Goal: Task Accomplishment & Management: Use online tool/utility

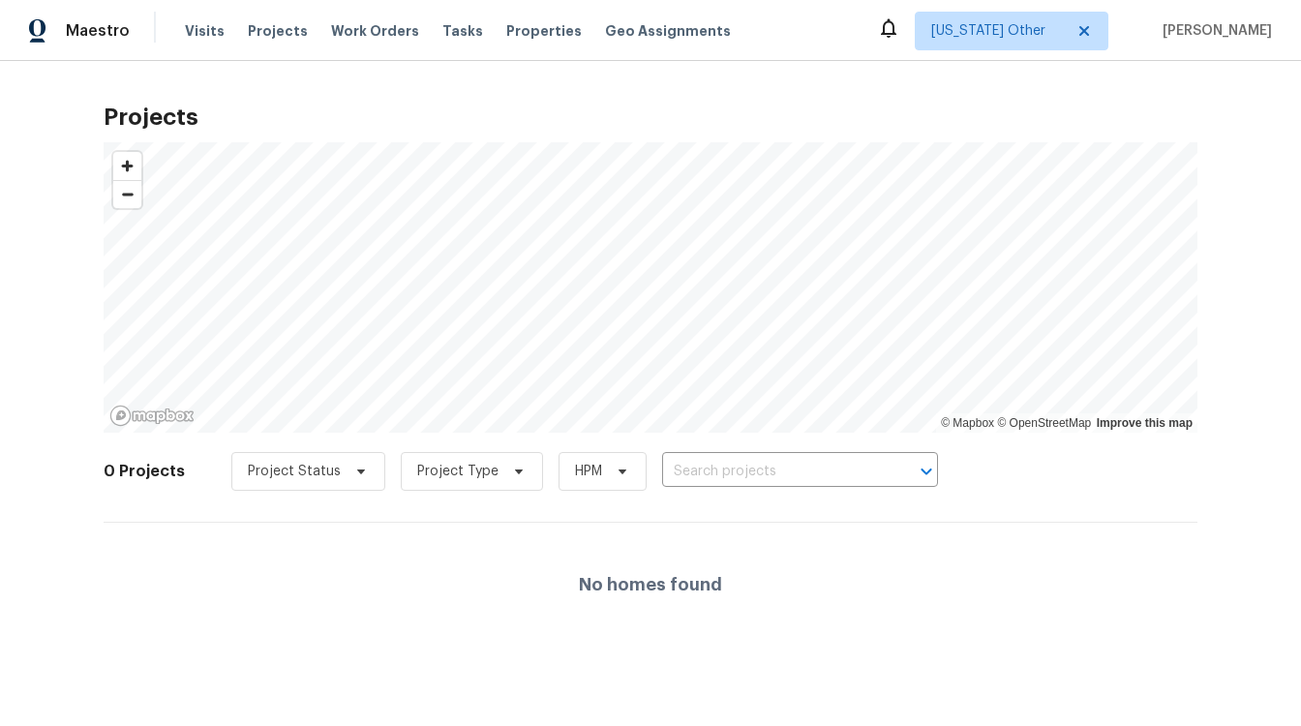
click at [588, 103] on div "Projects © Mapbox © OpenStreetMap Improve this map 0 Projects Project Status Pr…" at bounding box center [651, 369] width 1094 height 555
click at [481, 118] on h2 "Projects" at bounding box center [651, 116] width 1094 height 19
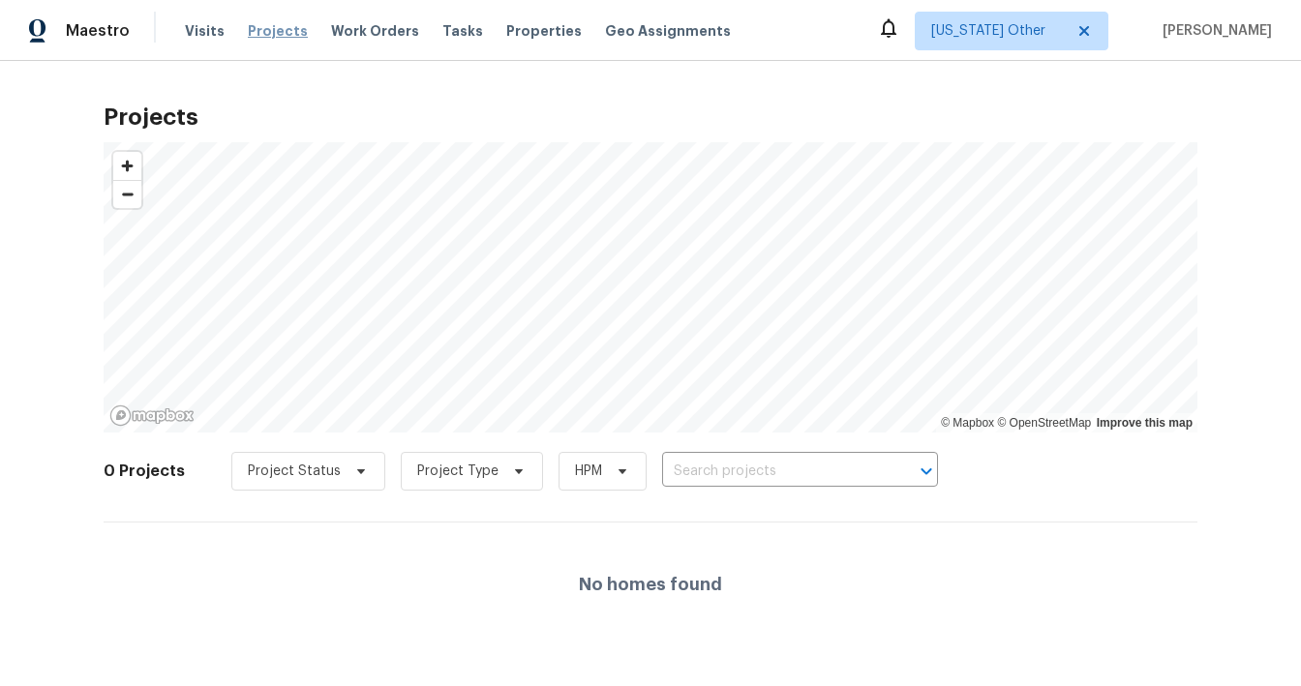
click at [253, 25] on span "Projects" at bounding box center [278, 30] width 60 height 19
click at [257, 26] on span "Projects" at bounding box center [278, 30] width 60 height 19
click at [273, 19] on div "Visits Projects Work Orders Tasks Properties Geo Assignments" at bounding box center [469, 31] width 569 height 39
click at [272, 34] on span "Projects" at bounding box center [278, 30] width 60 height 19
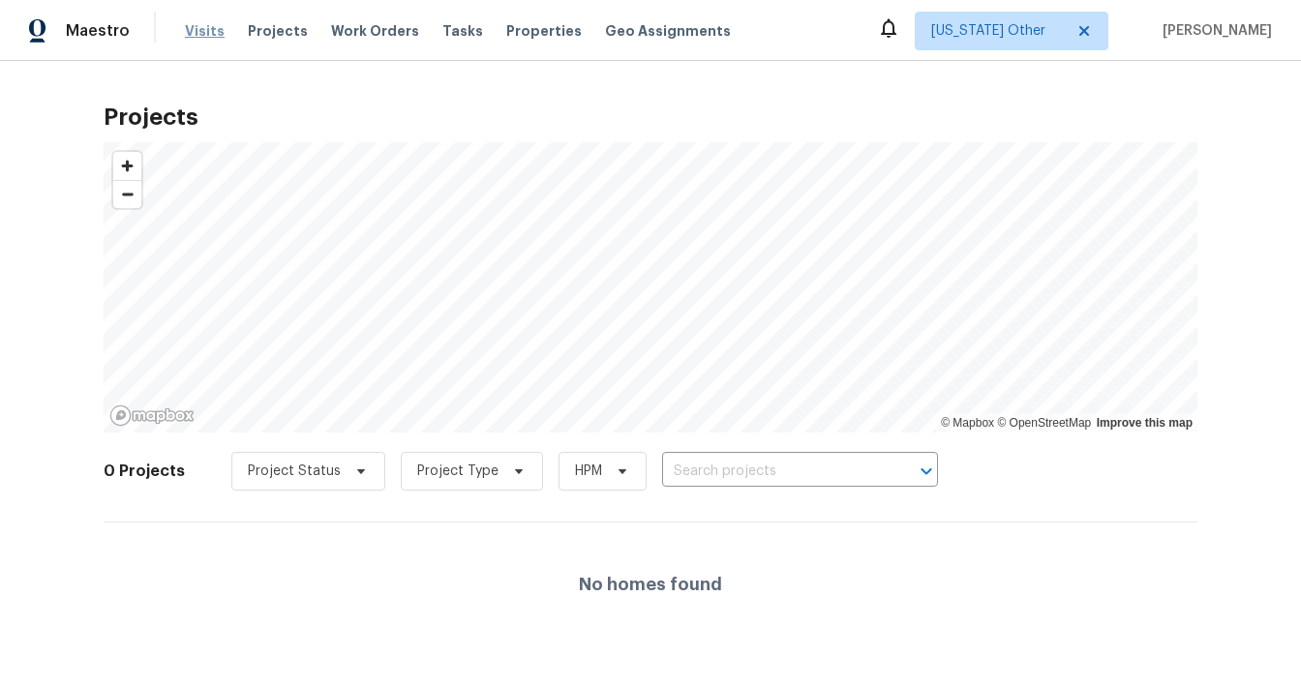
click at [197, 29] on span "Visits" at bounding box center [205, 30] width 40 height 19
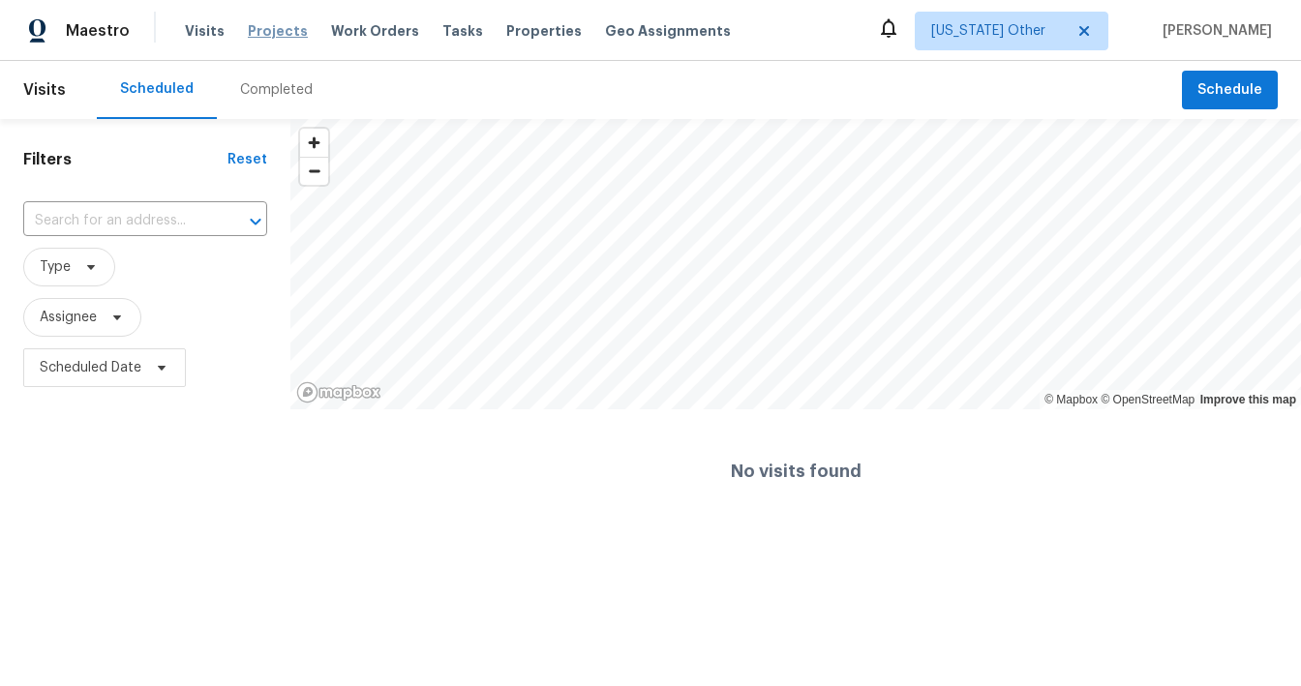
click at [254, 25] on span "Projects" at bounding box center [278, 30] width 60 height 19
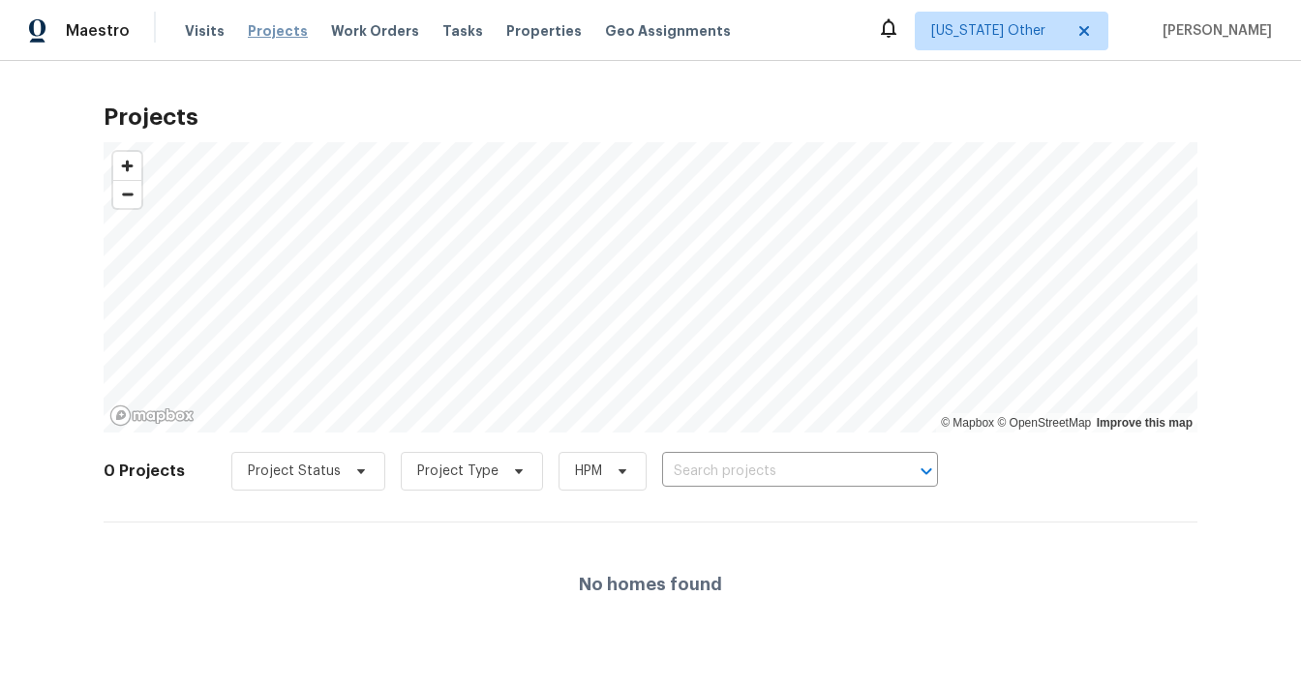
click at [255, 30] on span "Projects" at bounding box center [278, 30] width 60 height 19
click at [362, 27] on span "Work Orders" at bounding box center [375, 30] width 88 height 19
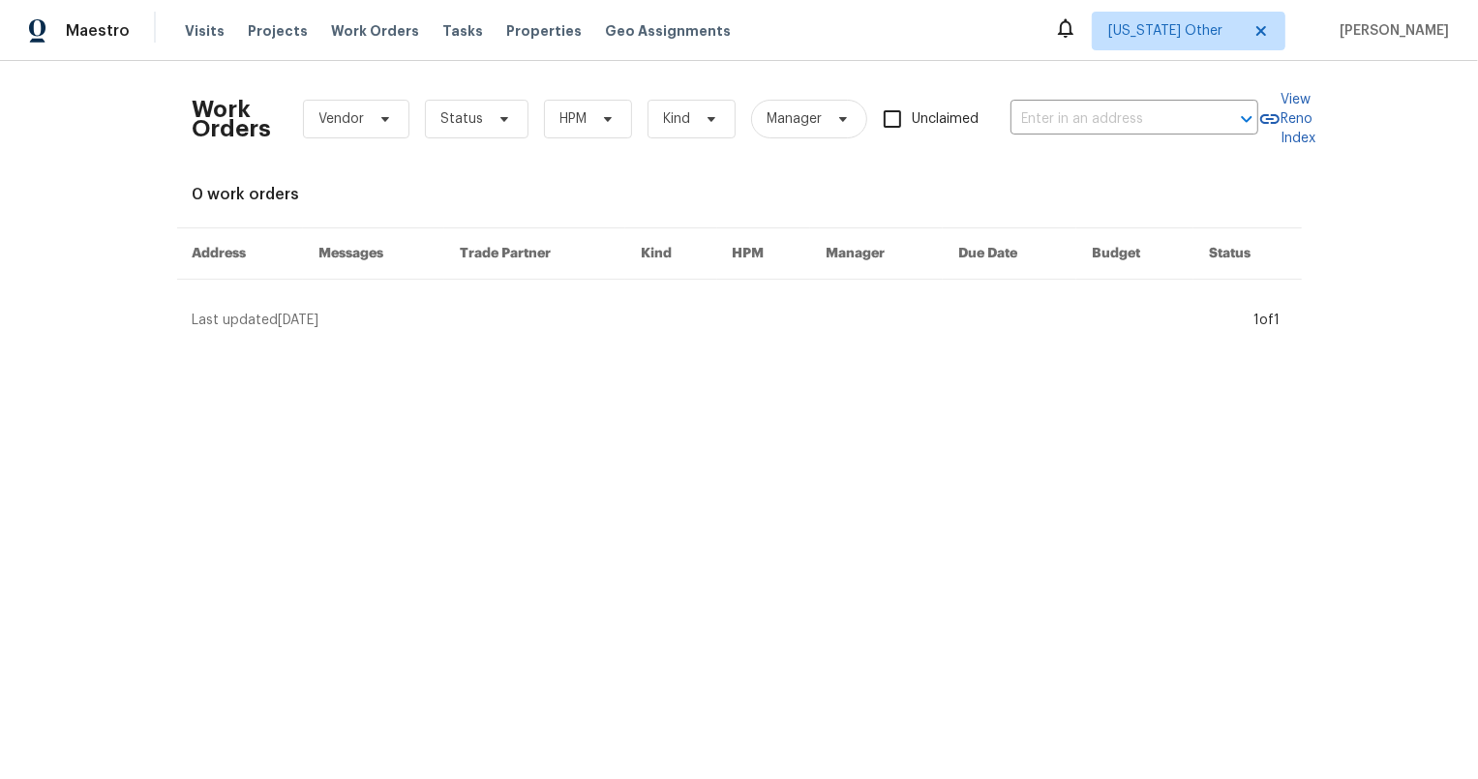
click at [418, 150] on div "Work Orders Vendor Status HPM Kind Manager Unclaimed ​" at bounding box center [726, 118] width 1066 height 85
click at [1269, 23] on icon at bounding box center [1261, 30] width 15 height 15
click at [1191, 12] on span "[US_STATE] Other" at bounding box center [1189, 31] width 194 height 39
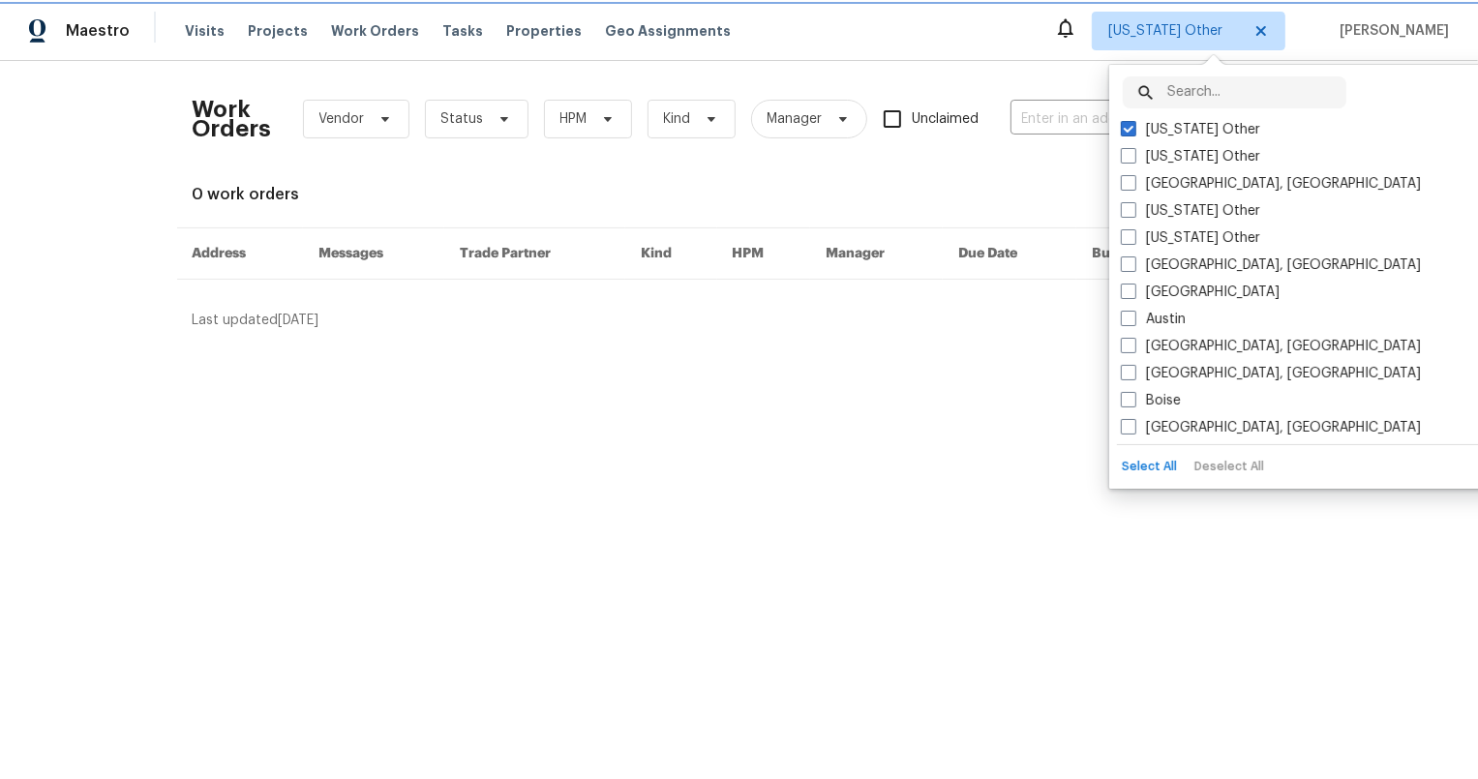
click at [1177, 26] on span "[US_STATE] Other" at bounding box center [1174, 30] width 133 height 19
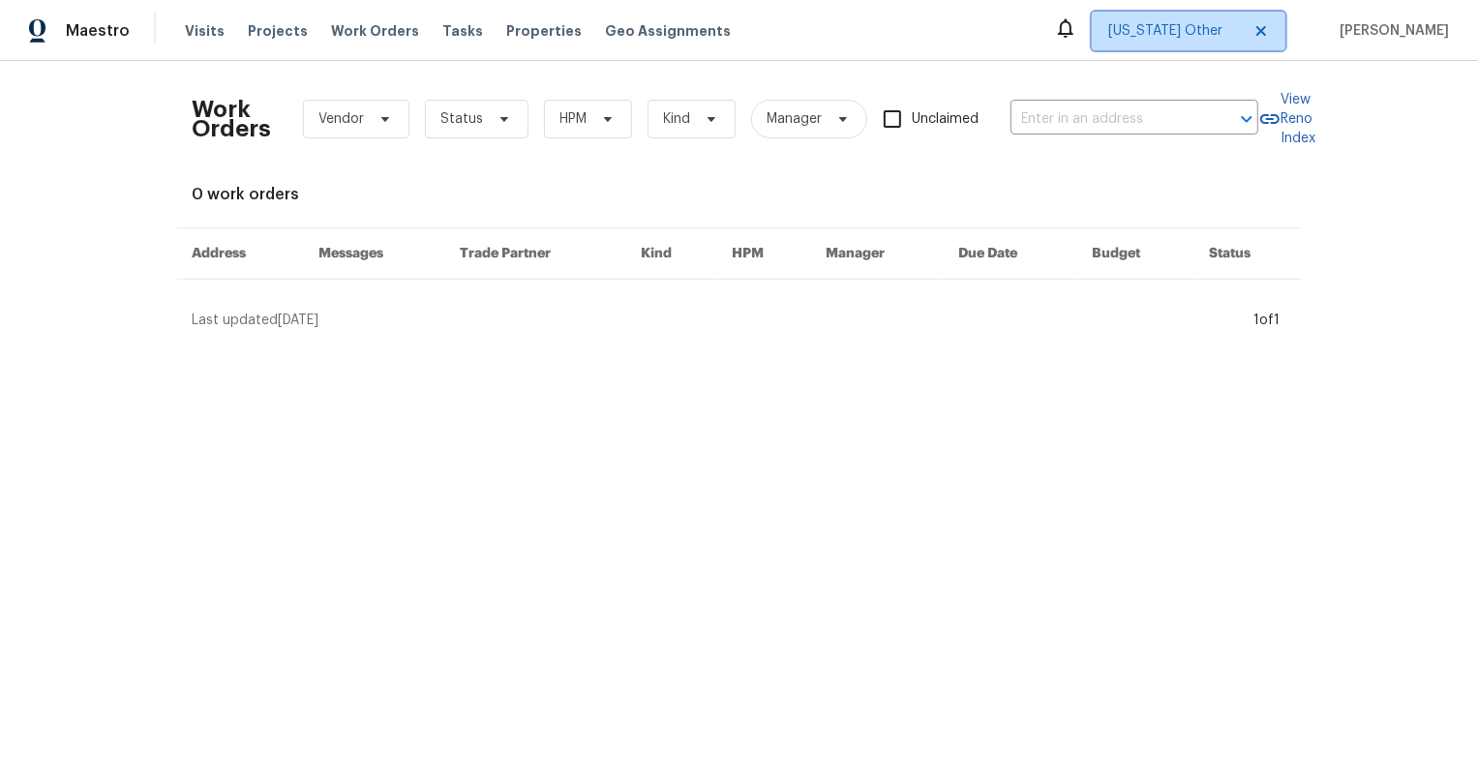
click at [1177, 26] on span "[US_STATE] Other" at bounding box center [1174, 30] width 133 height 19
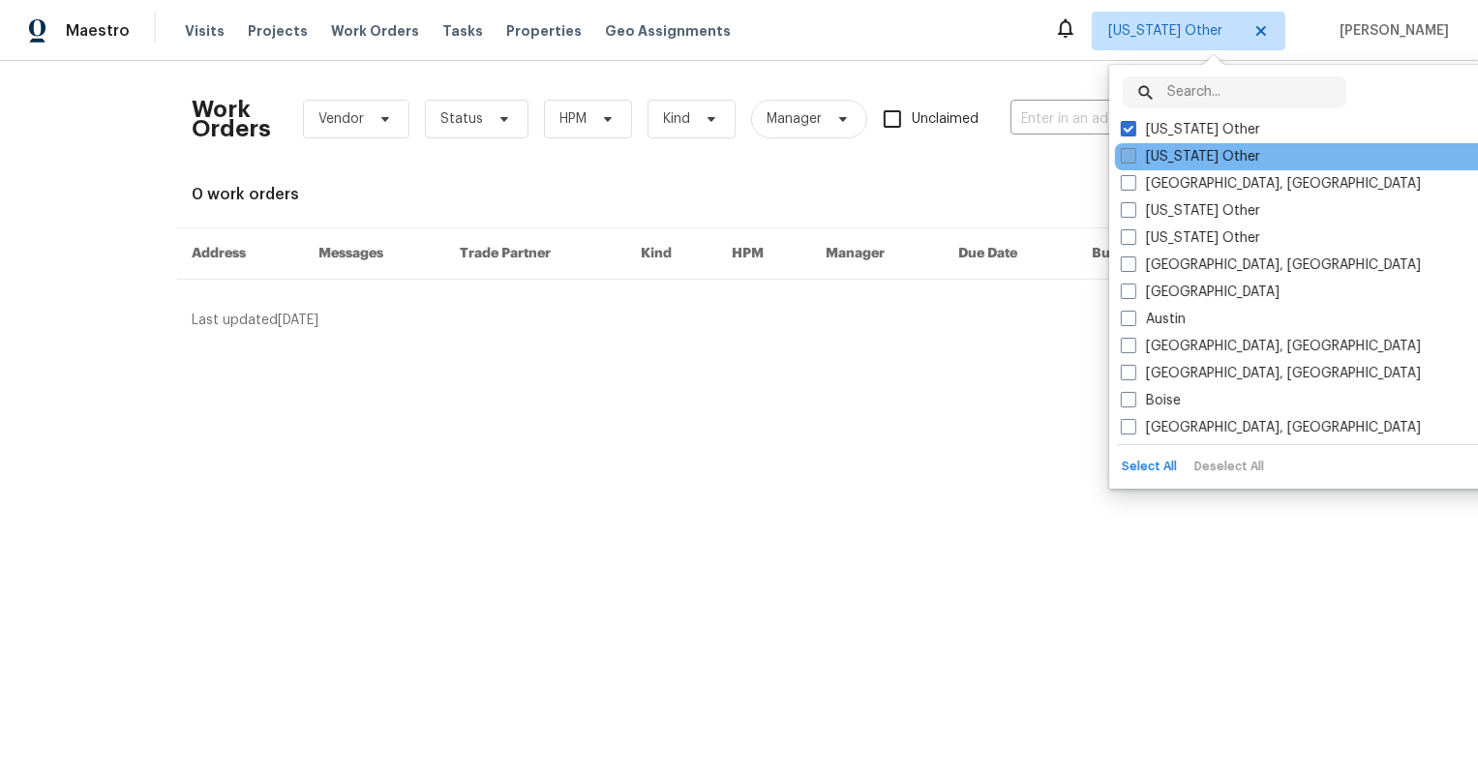
click at [1159, 150] on label "[US_STATE] Other" at bounding box center [1190, 156] width 139 height 19
click at [1134, 150] on input "[US_STATE] Other" at bounding box center [1127, 153] width 13 height 13
checkbox input "true"
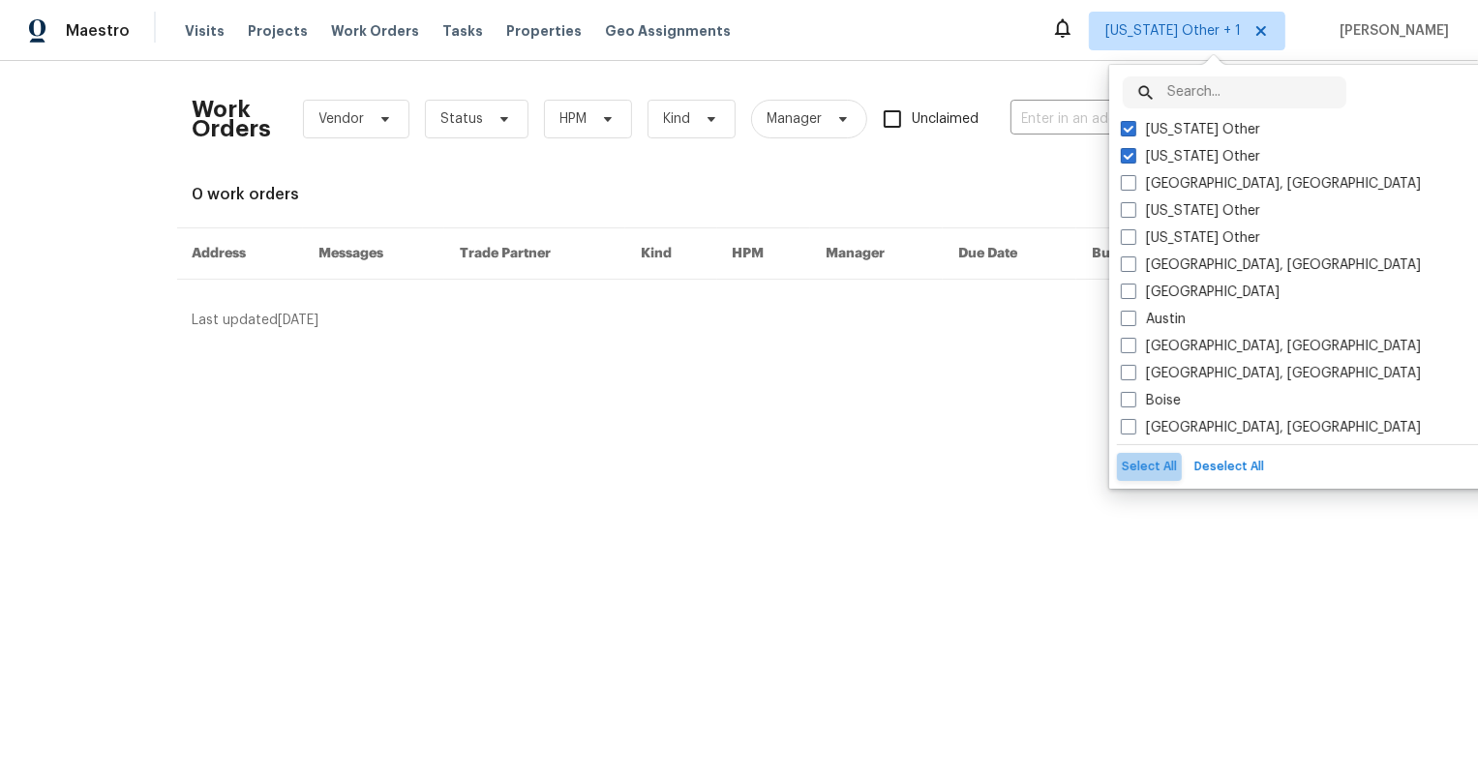
click at [1146, 473] on button "Select All" at bounding box center [1149, 467] width 65 height 28
checkbox input "true"
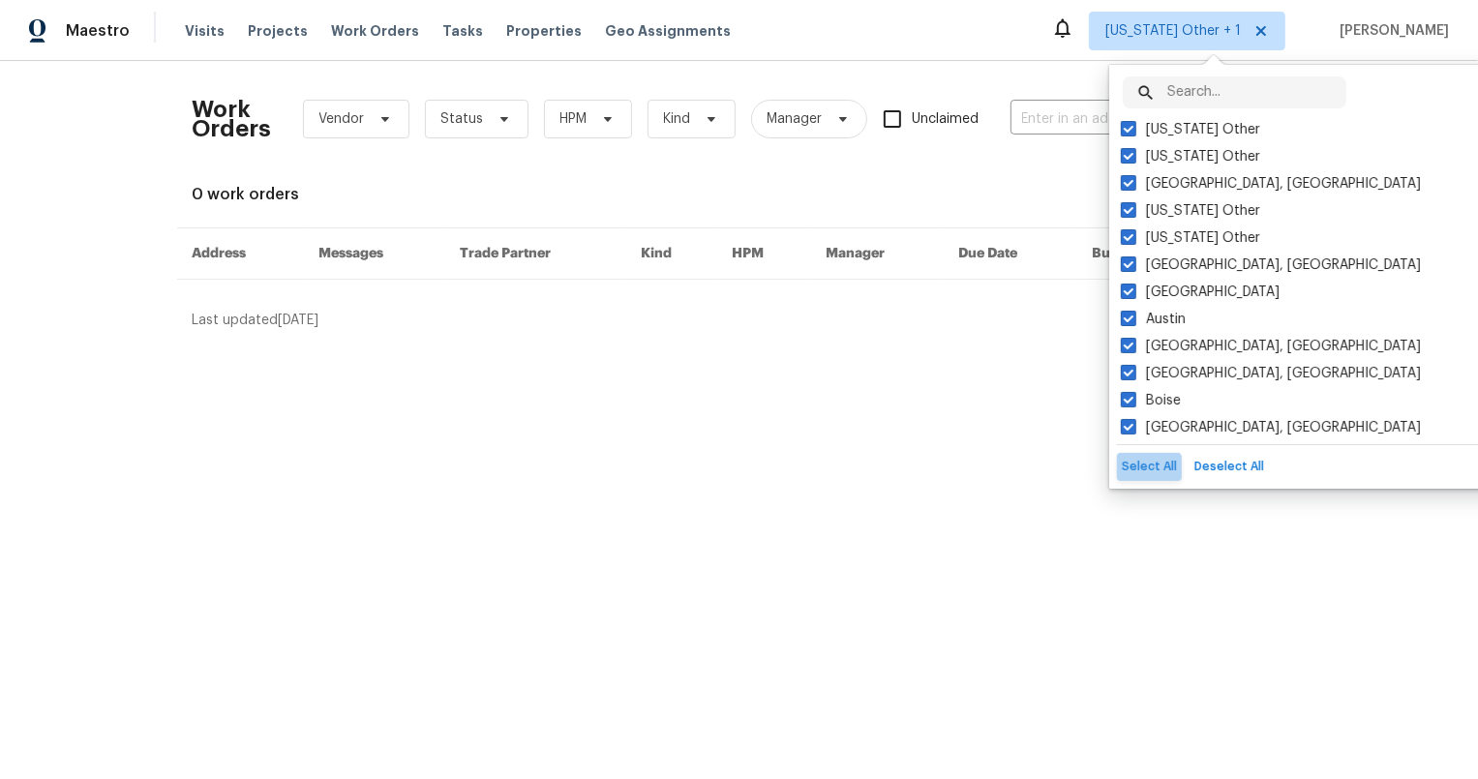
checkbox input "true"
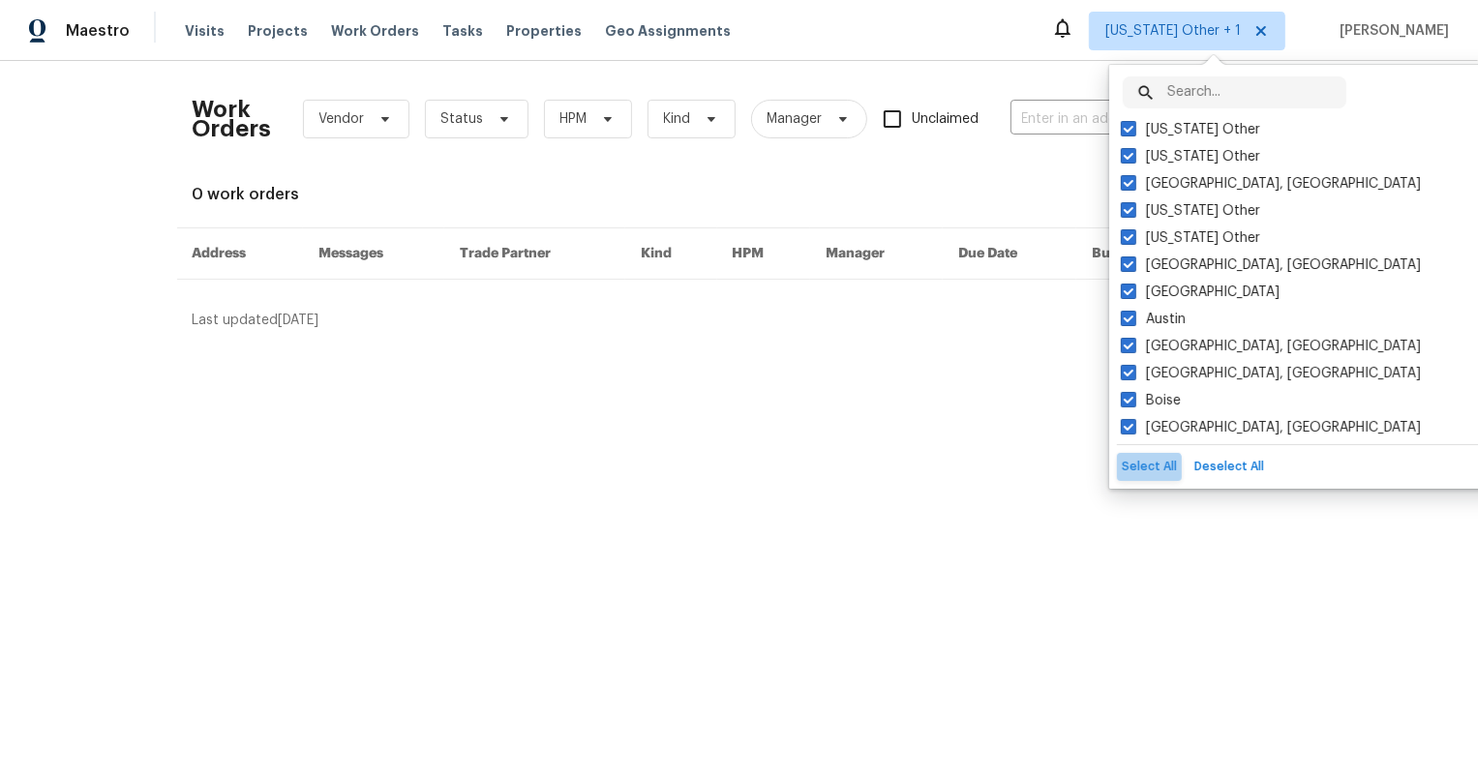
checkbox input "true"
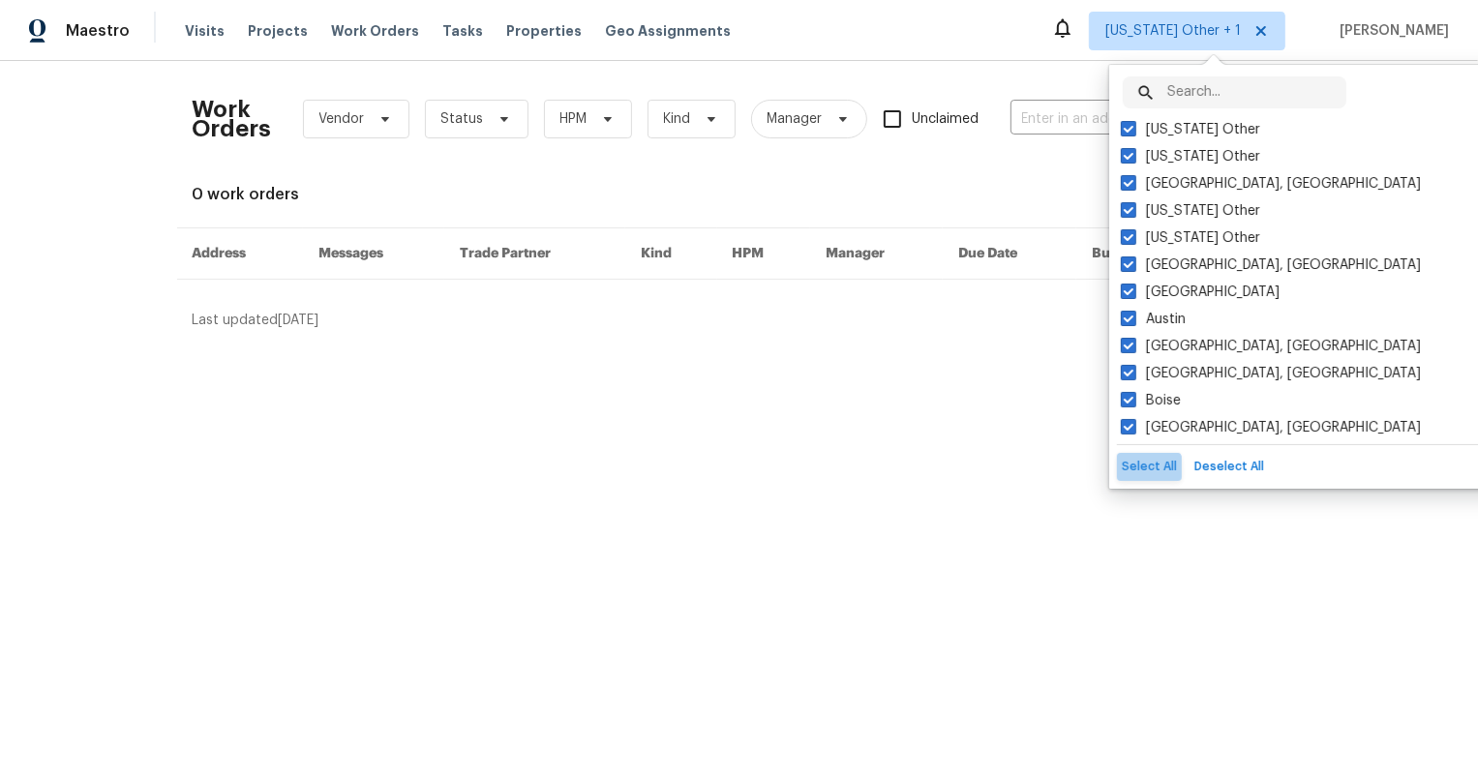
checkbox input "true"
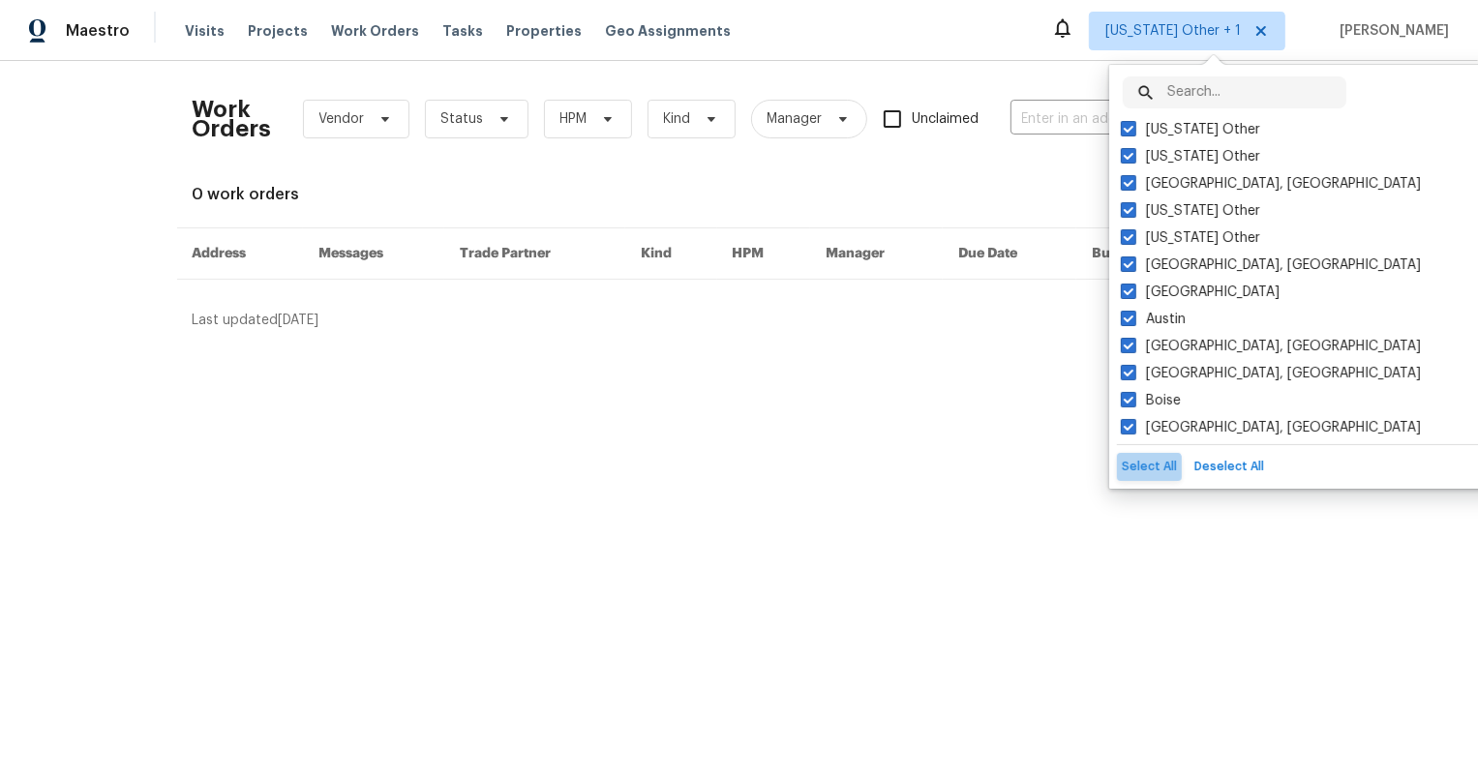
checkbox input "true"
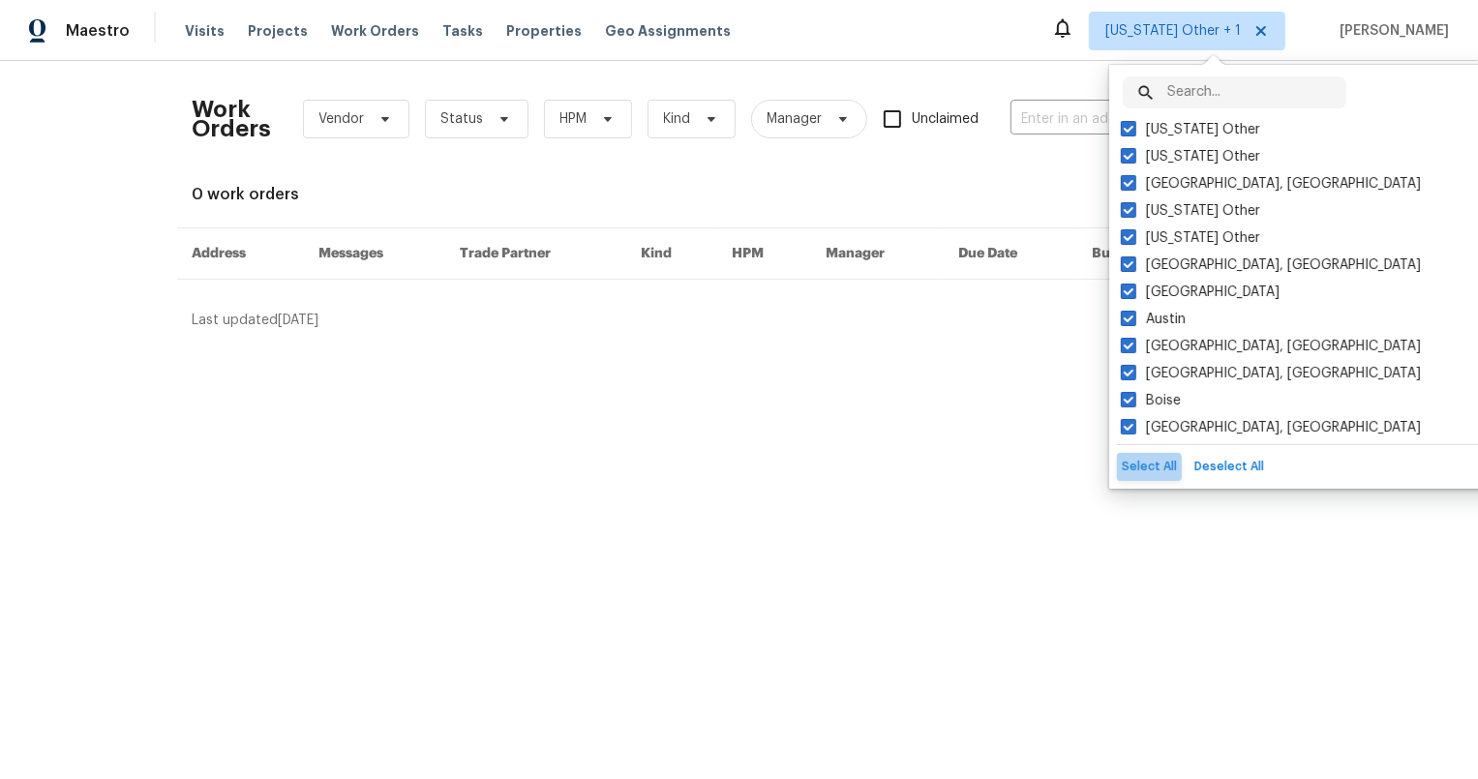
checkbox input "true"
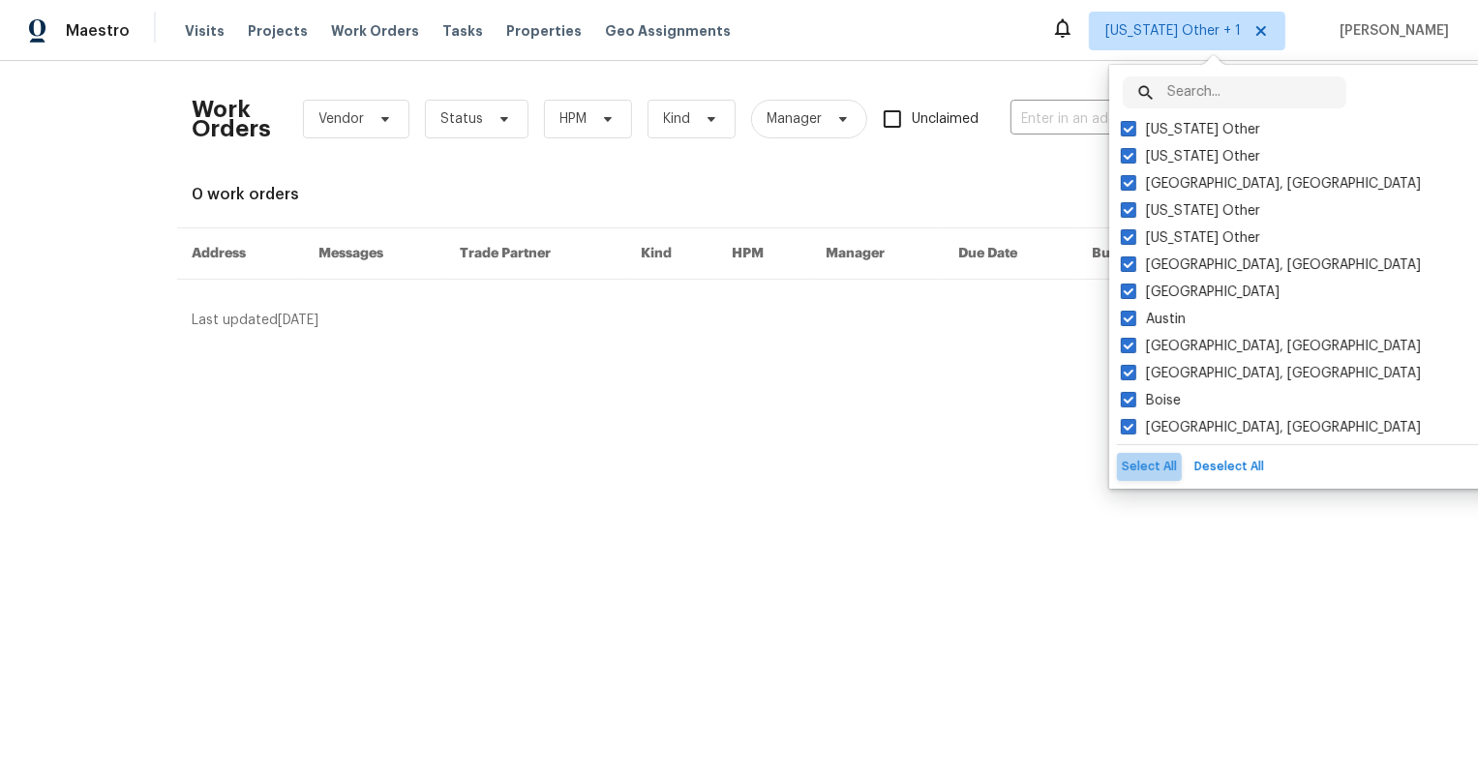
checkbox input "true"
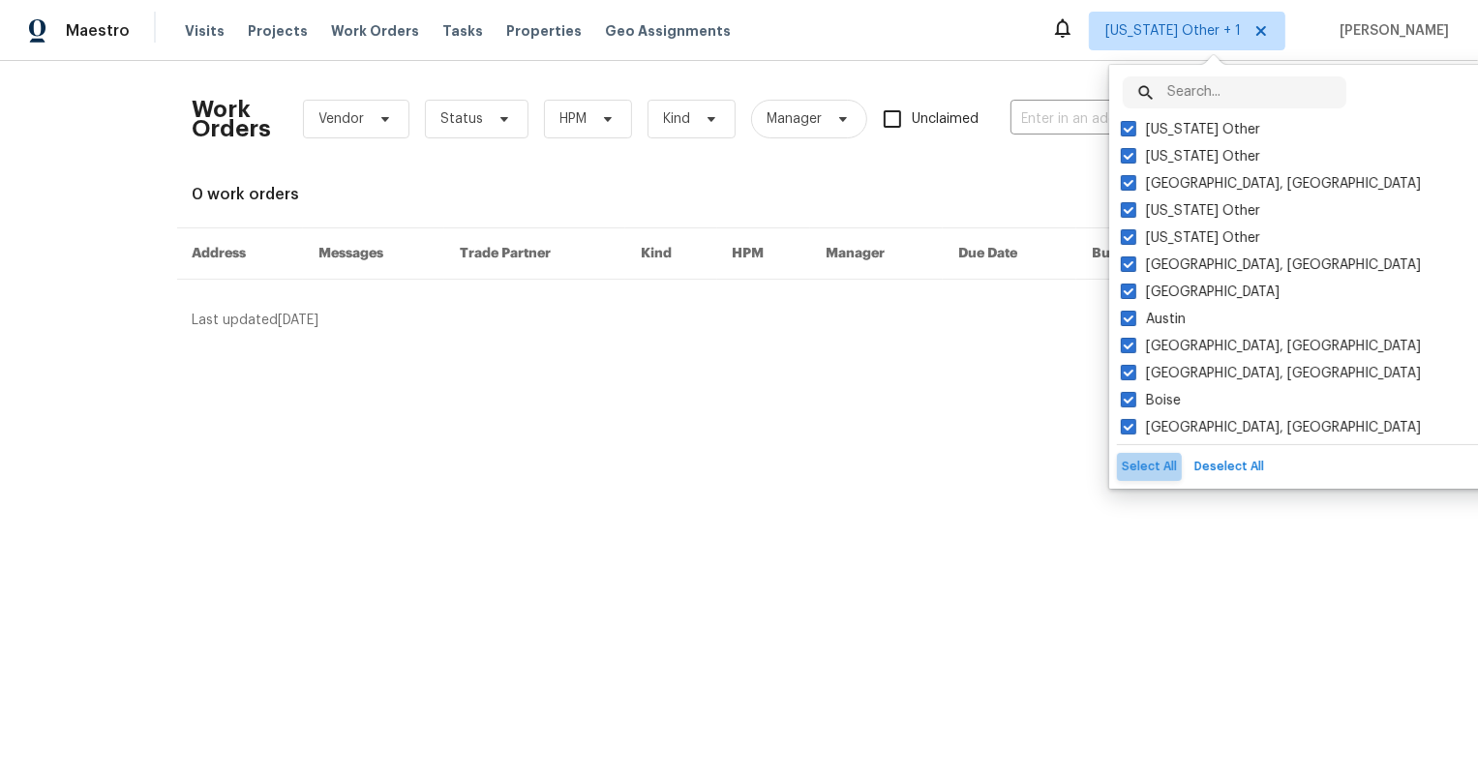
checkbox input "true"
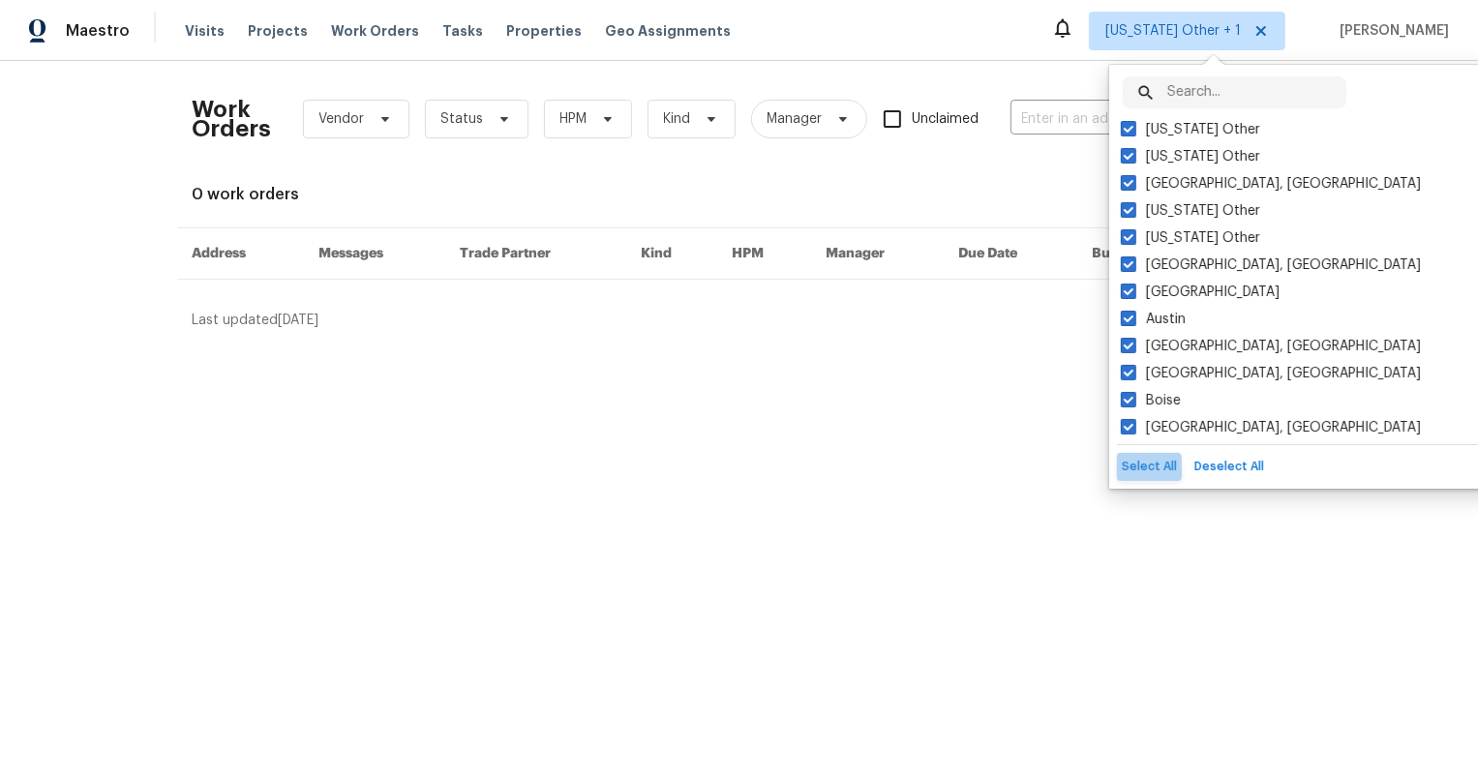
checkbox input "true"
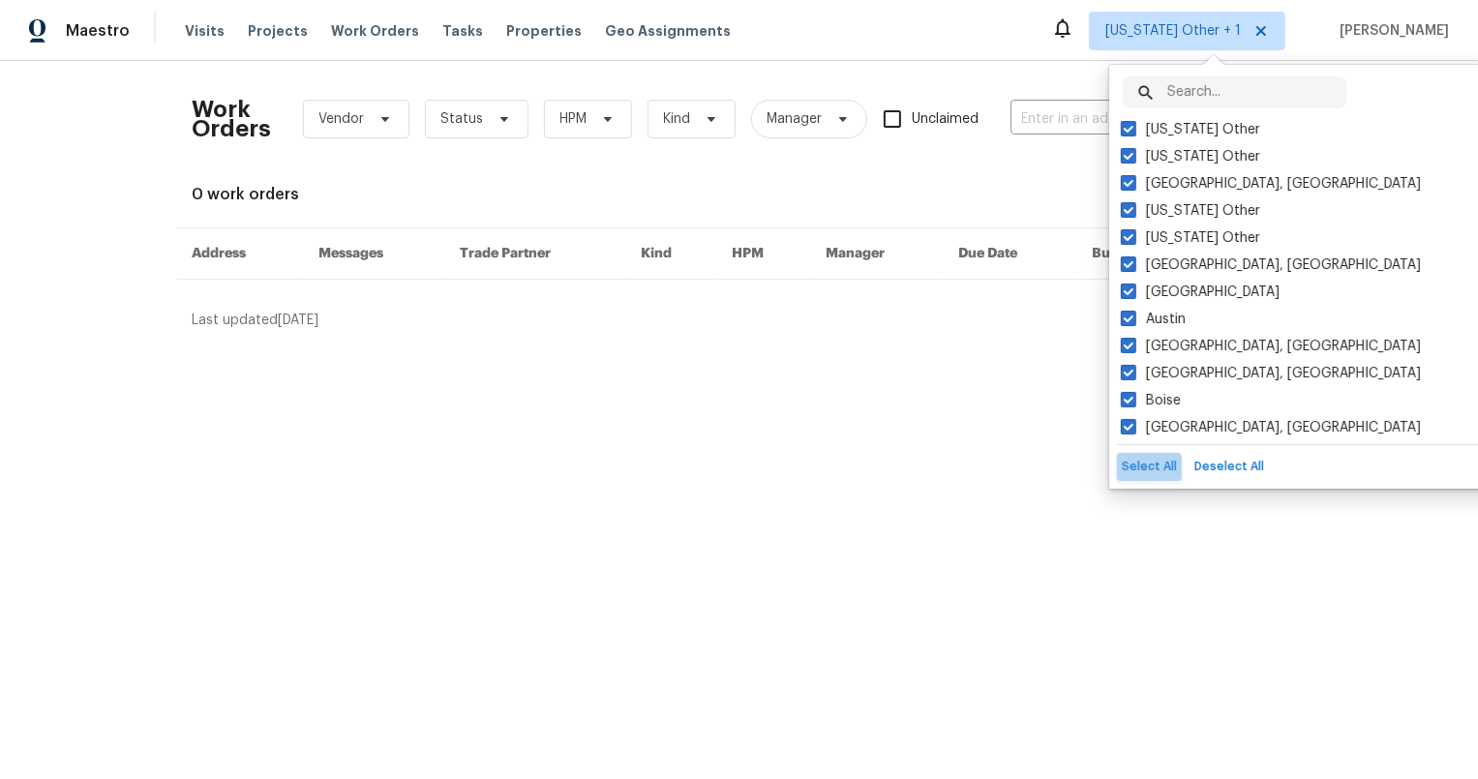
checkbox input "true"
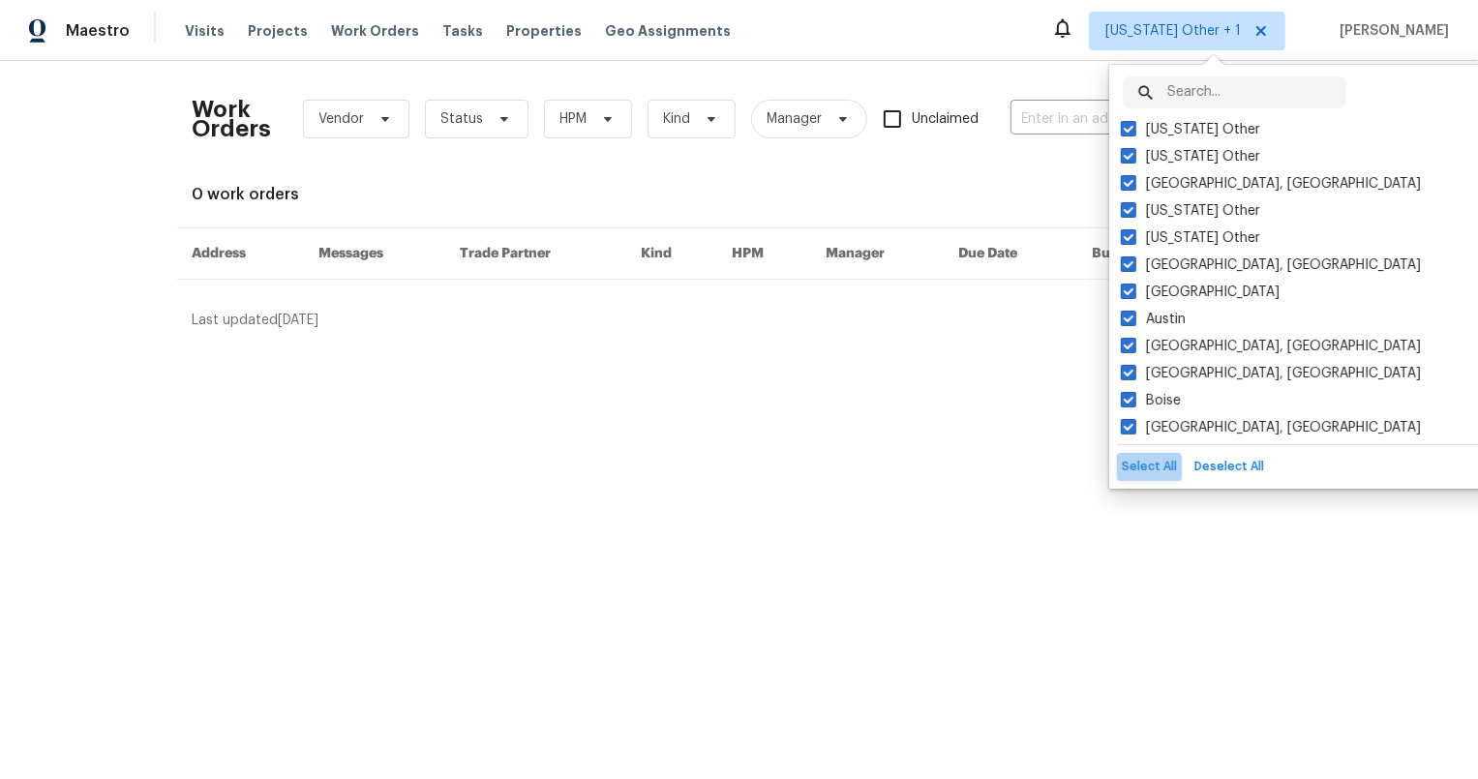
checkbox input "true"
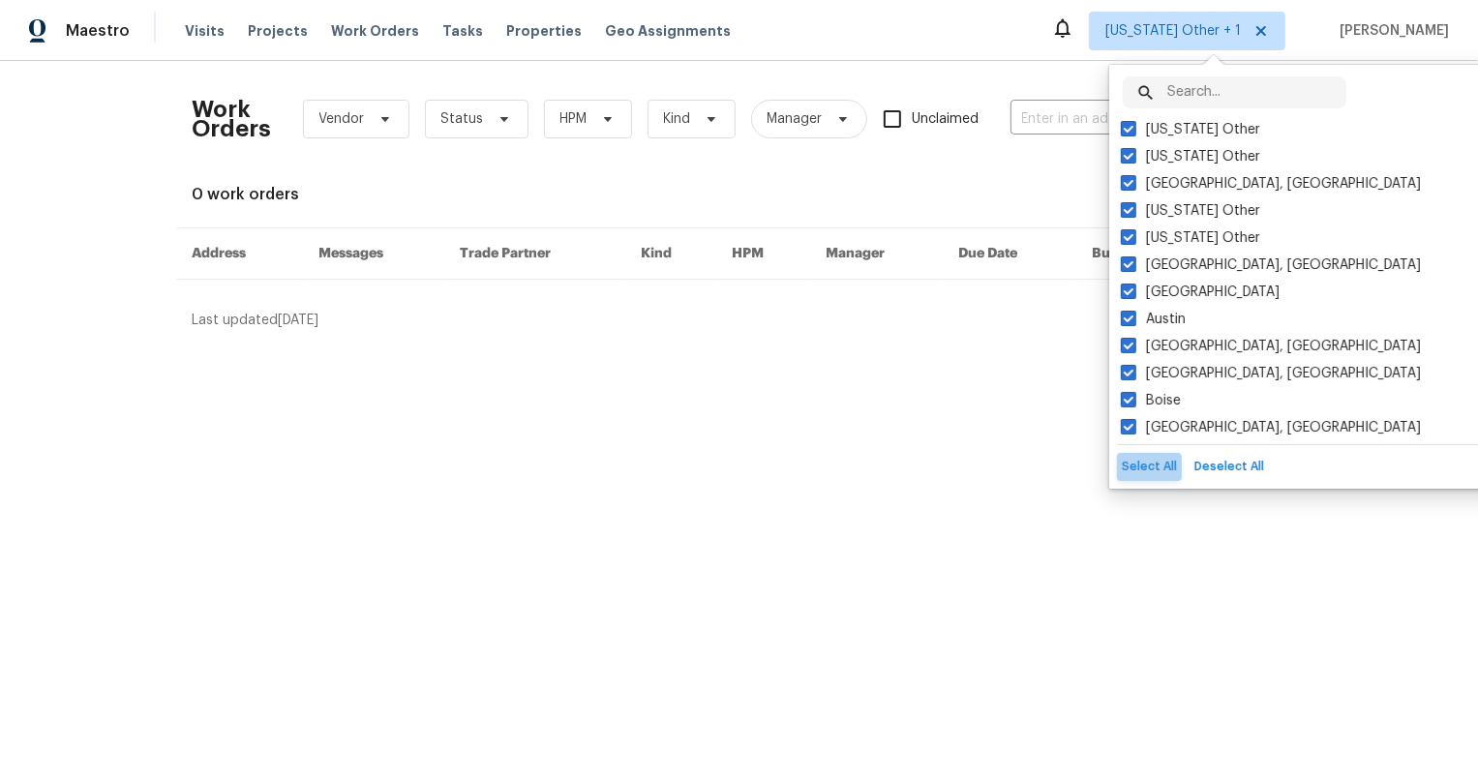
checkbox input "true"
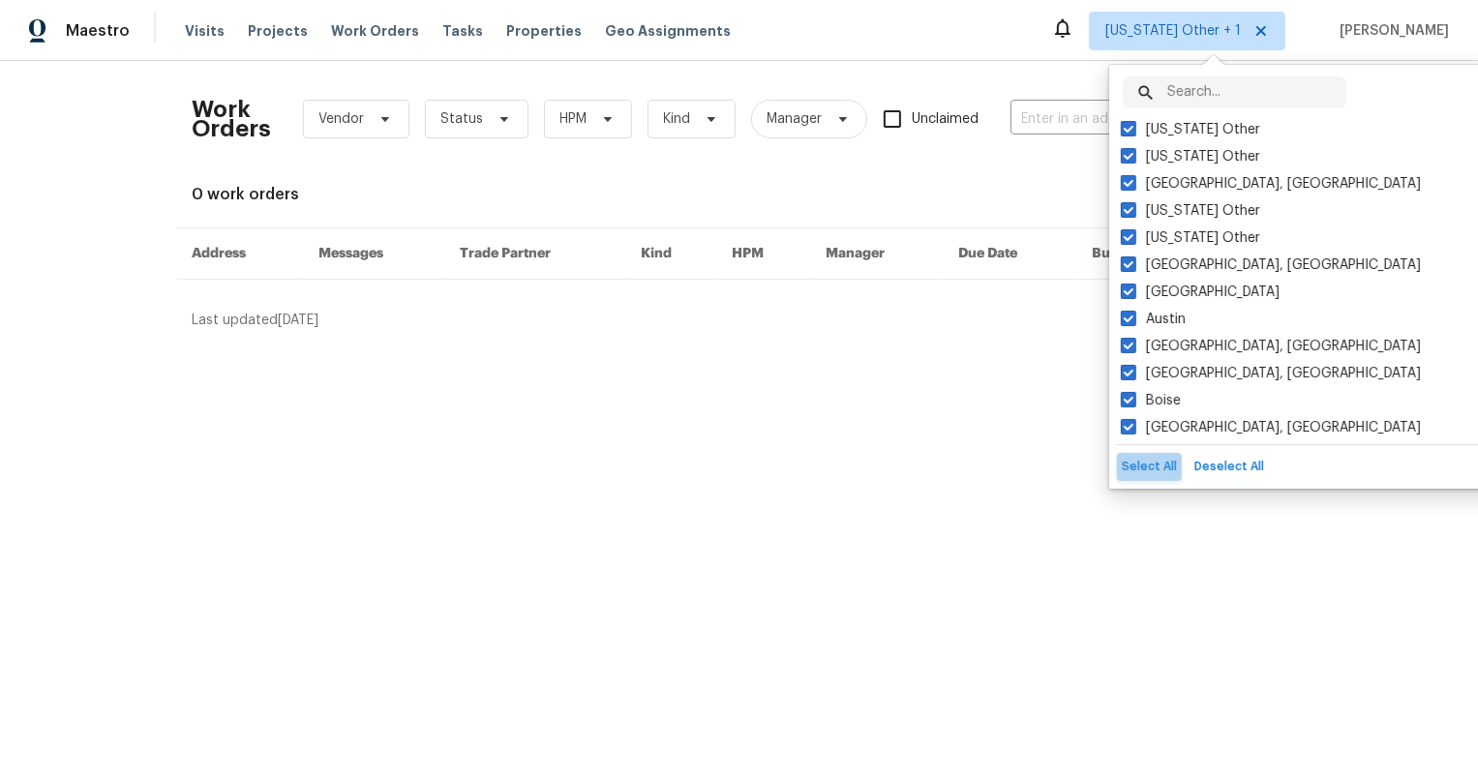
checkbox input "true"
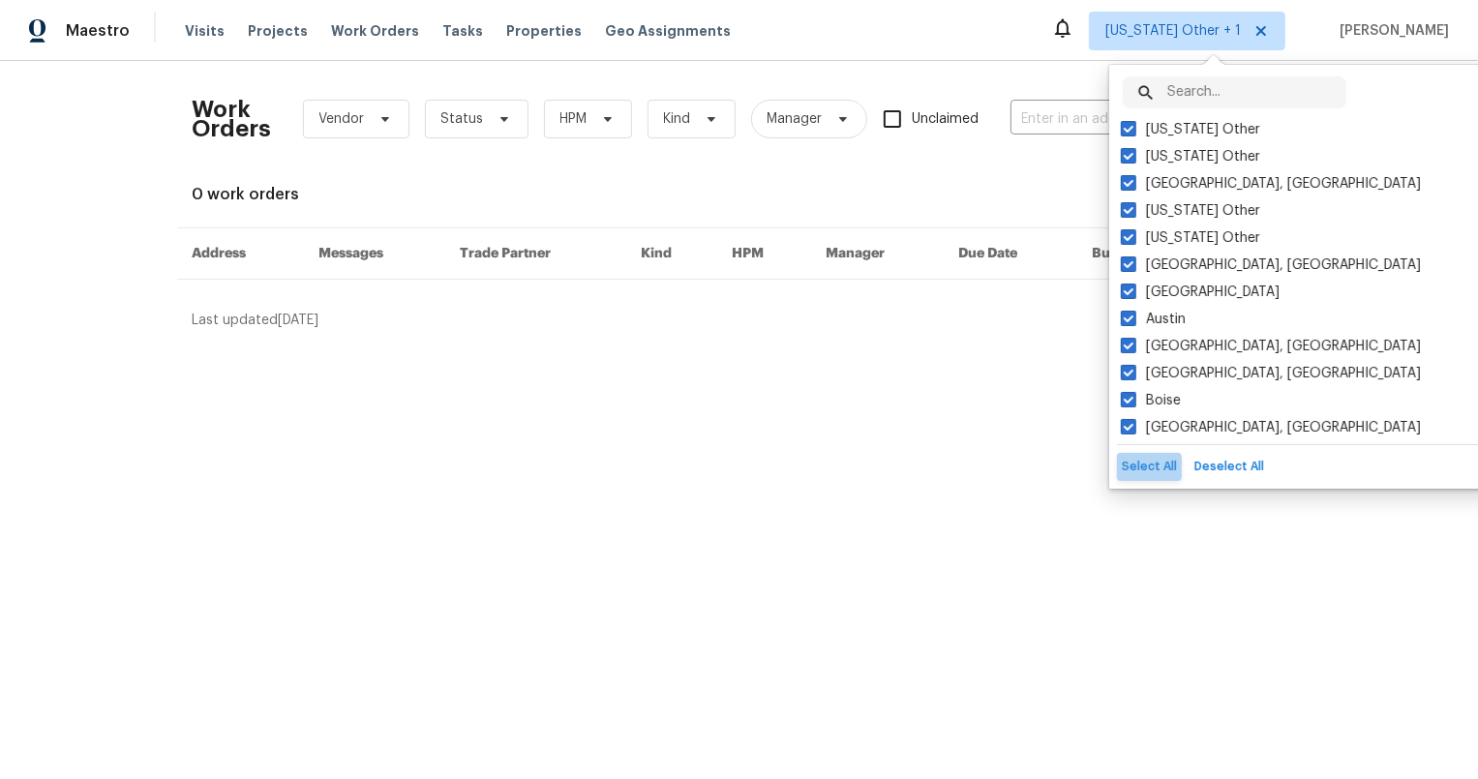
checkbox input "true"
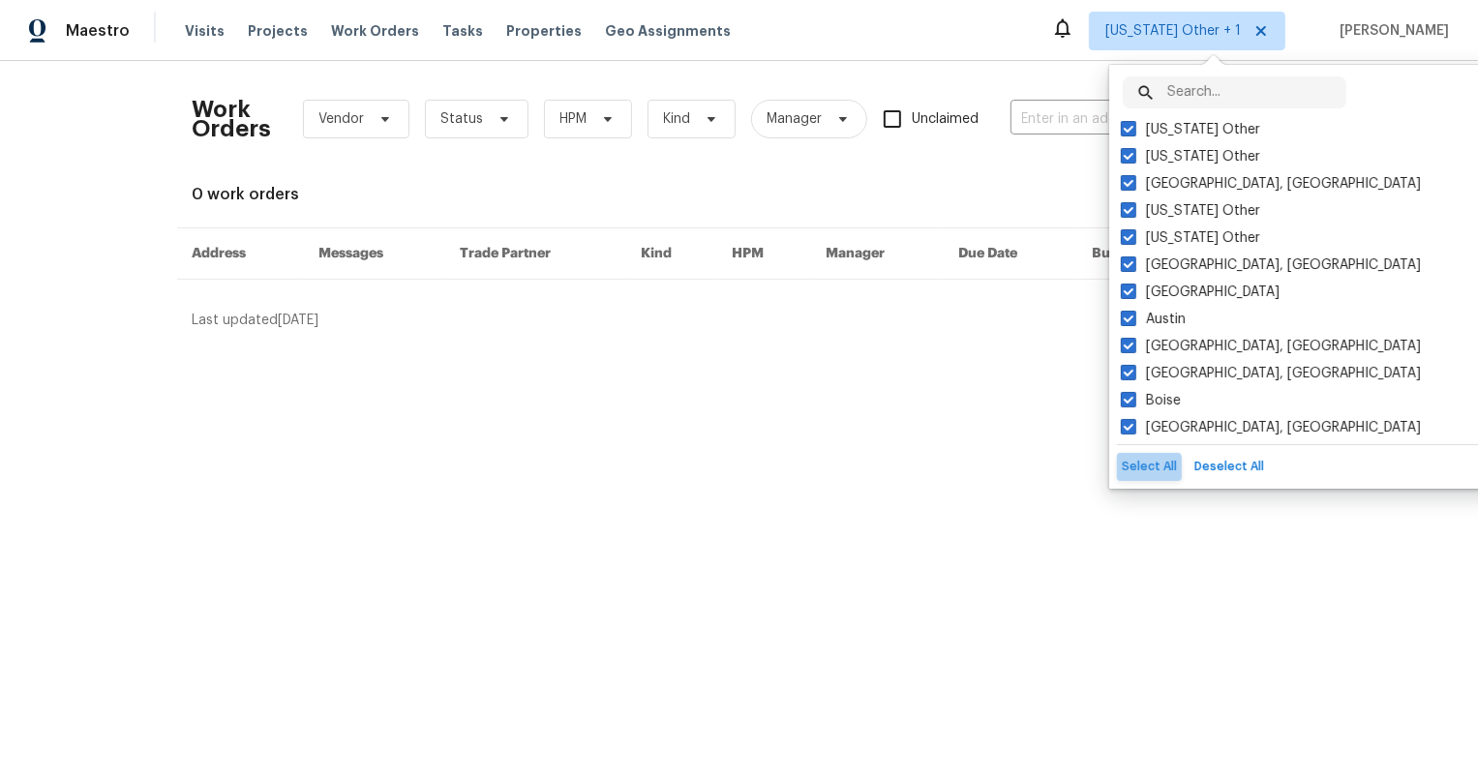
checkbox input "true"
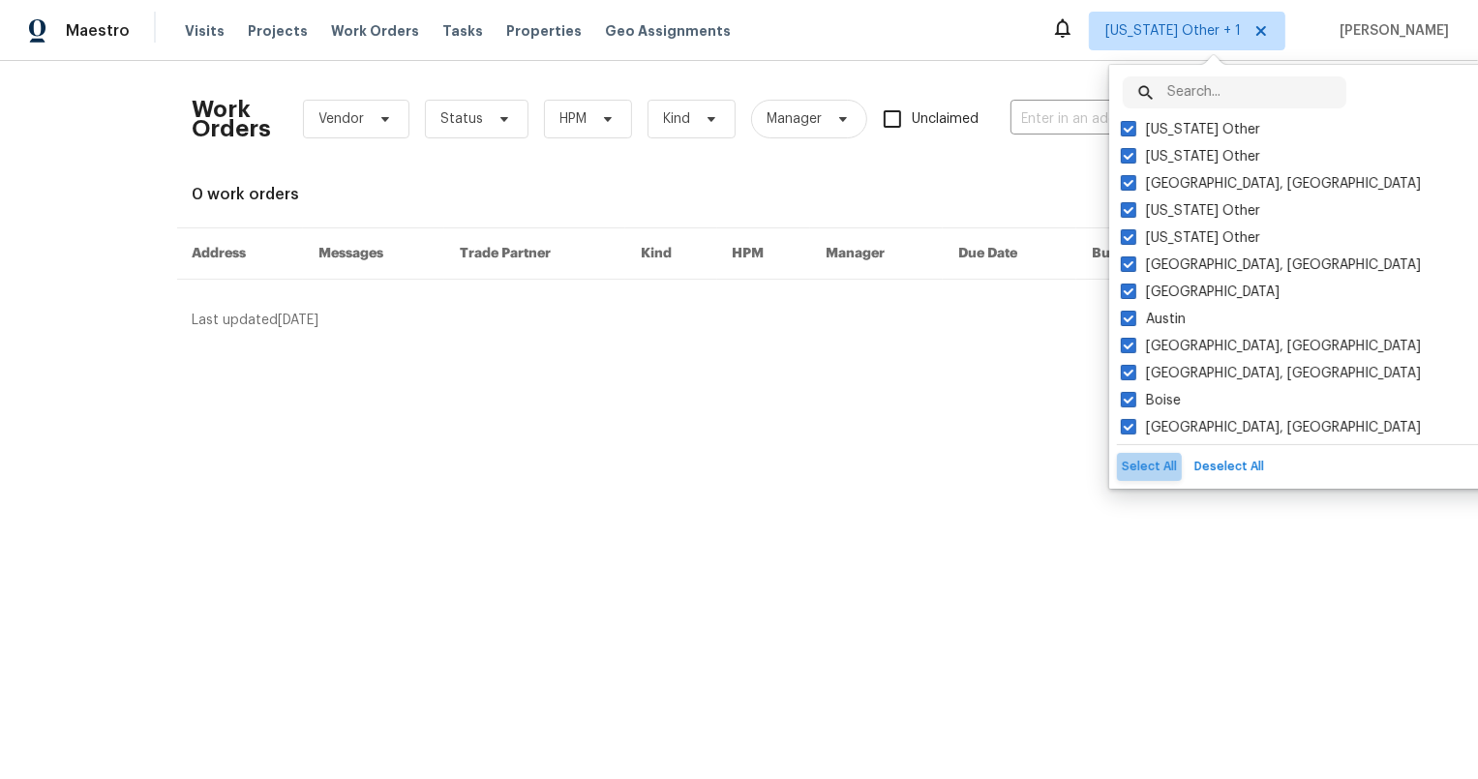
checkbox input "true"
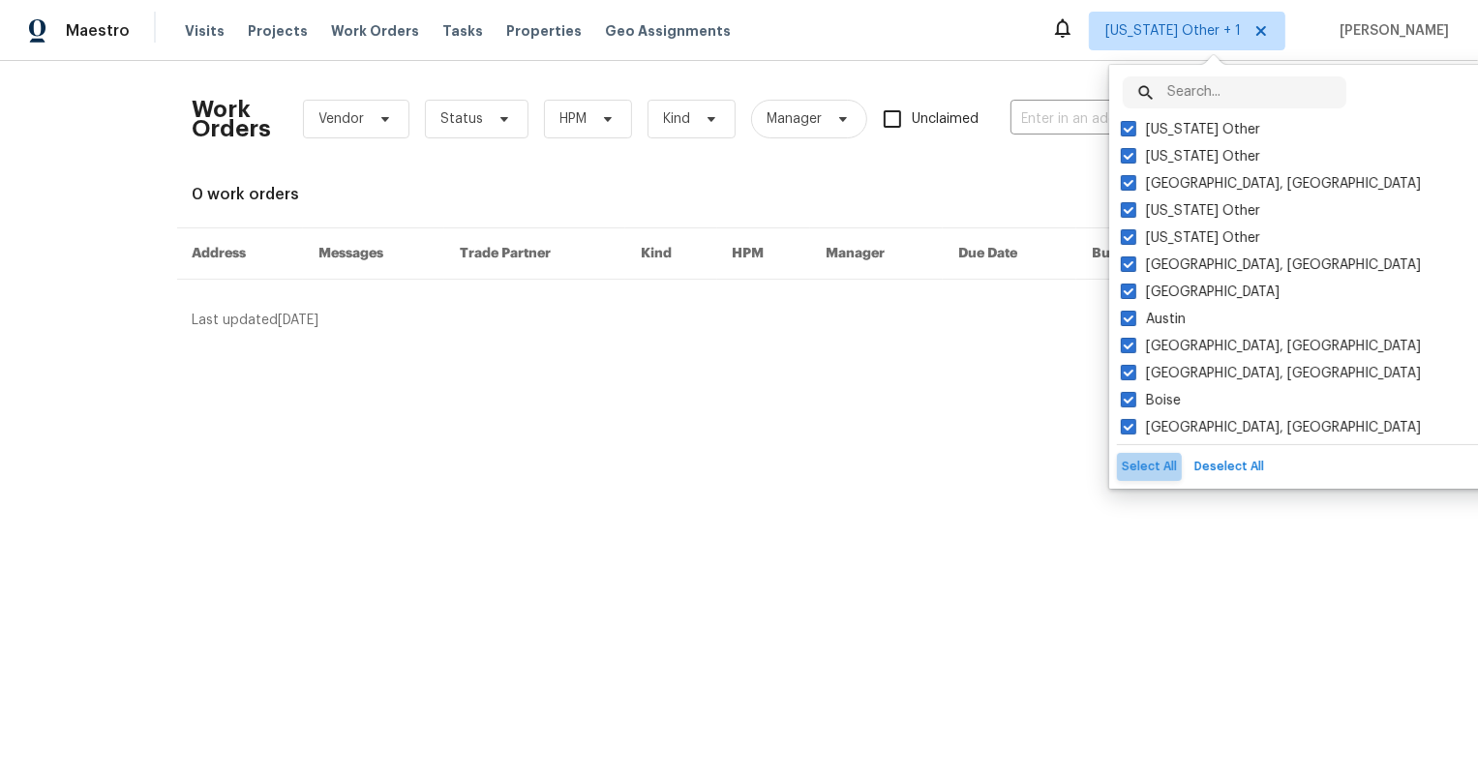
checkbox input "true"
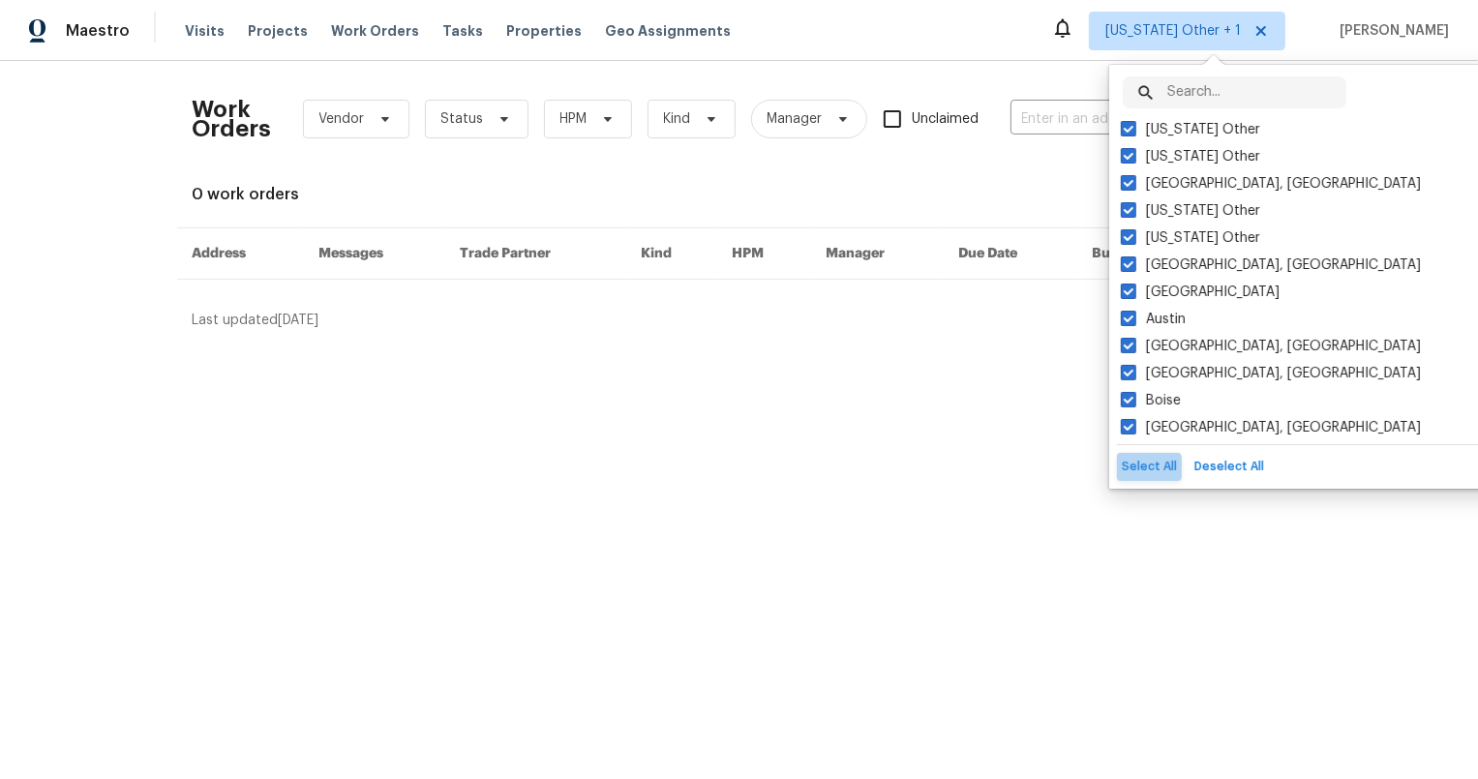
checkbox input "true"
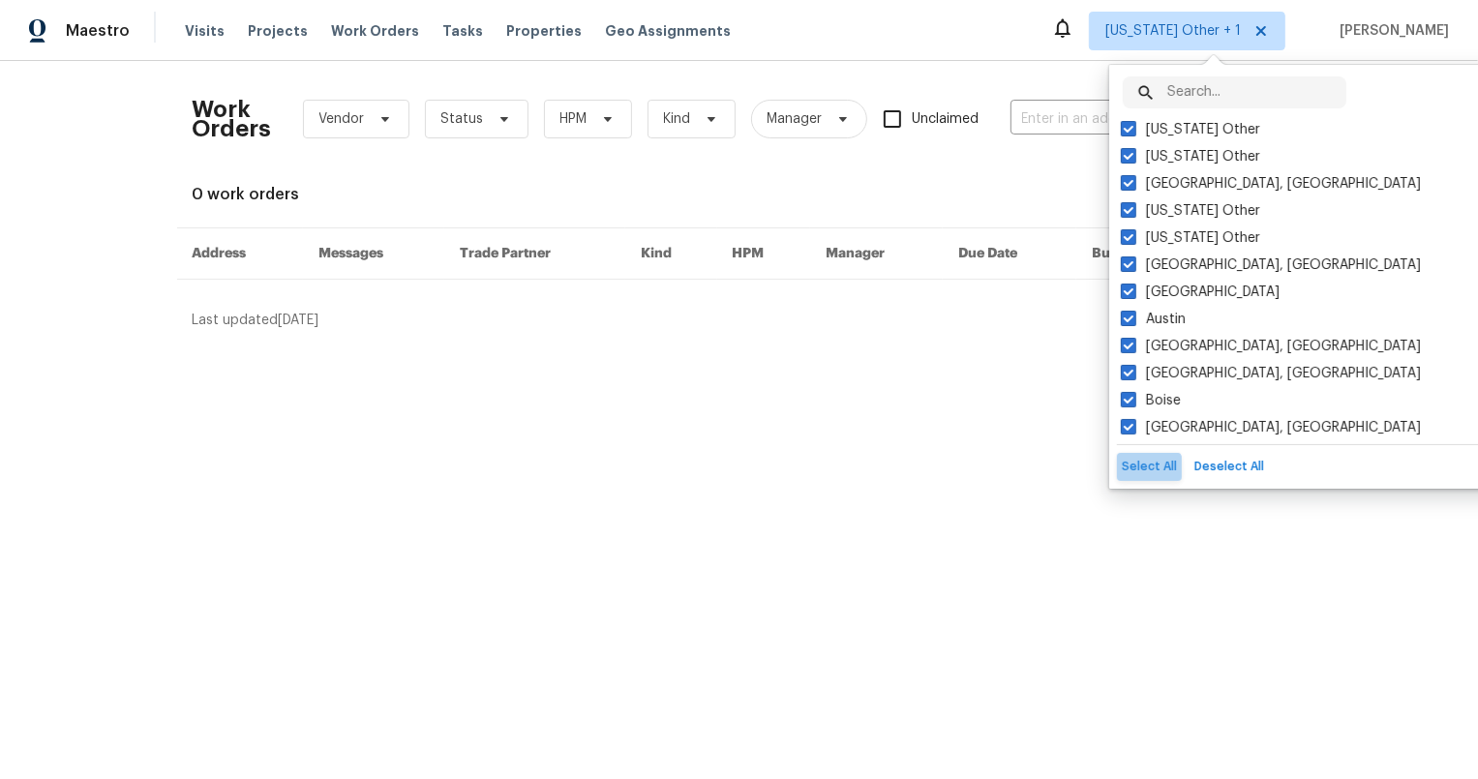
checkbox input "true"
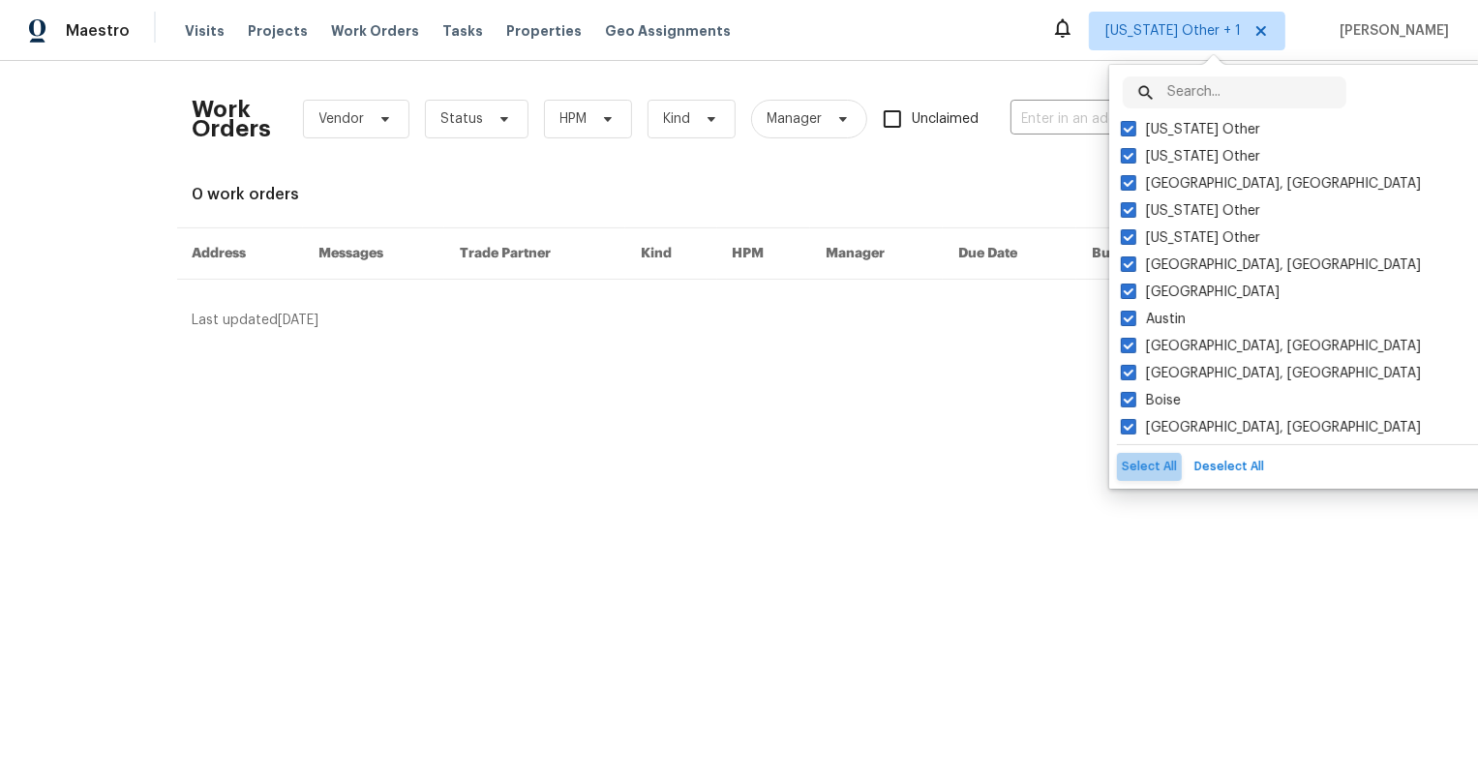
checkbox input "true"
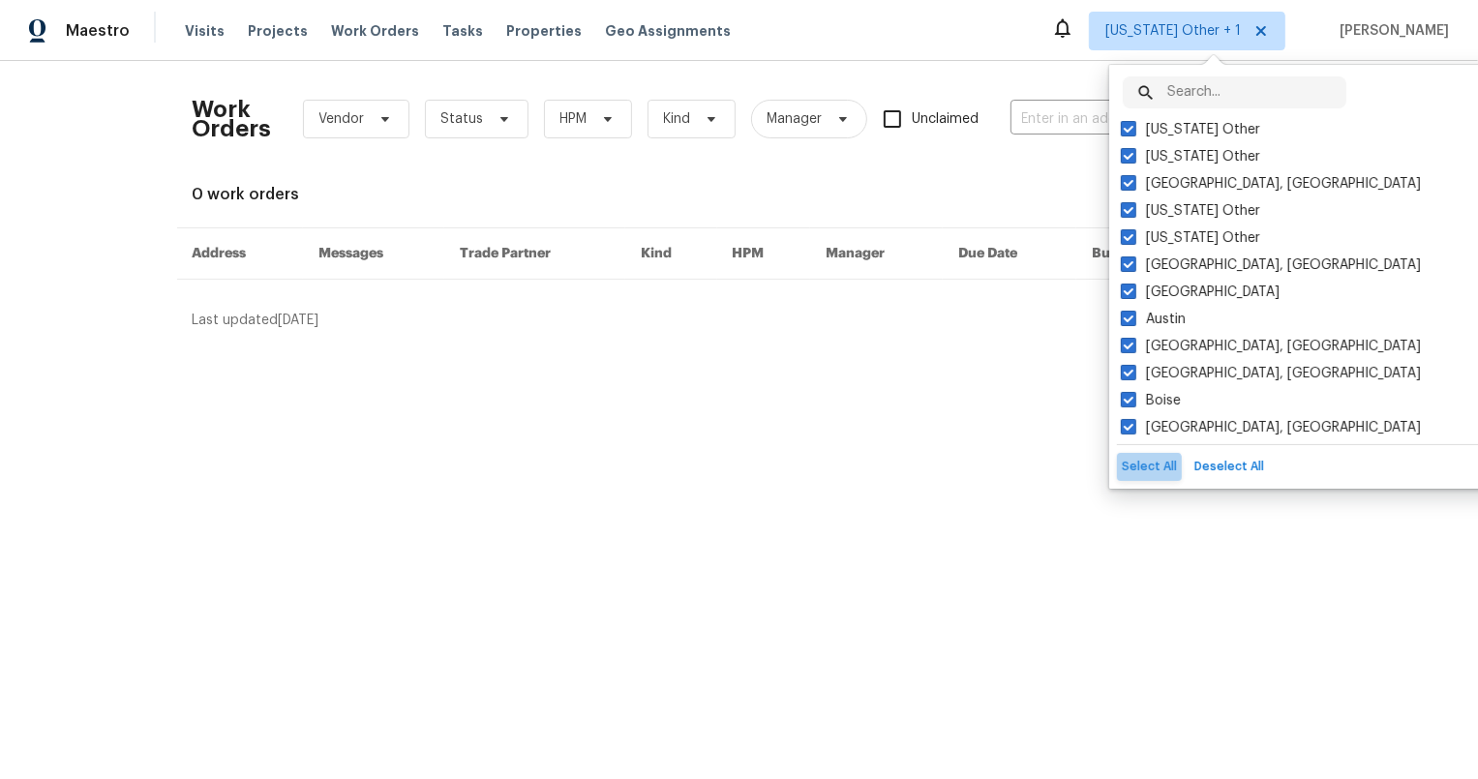
checkbox input "true"
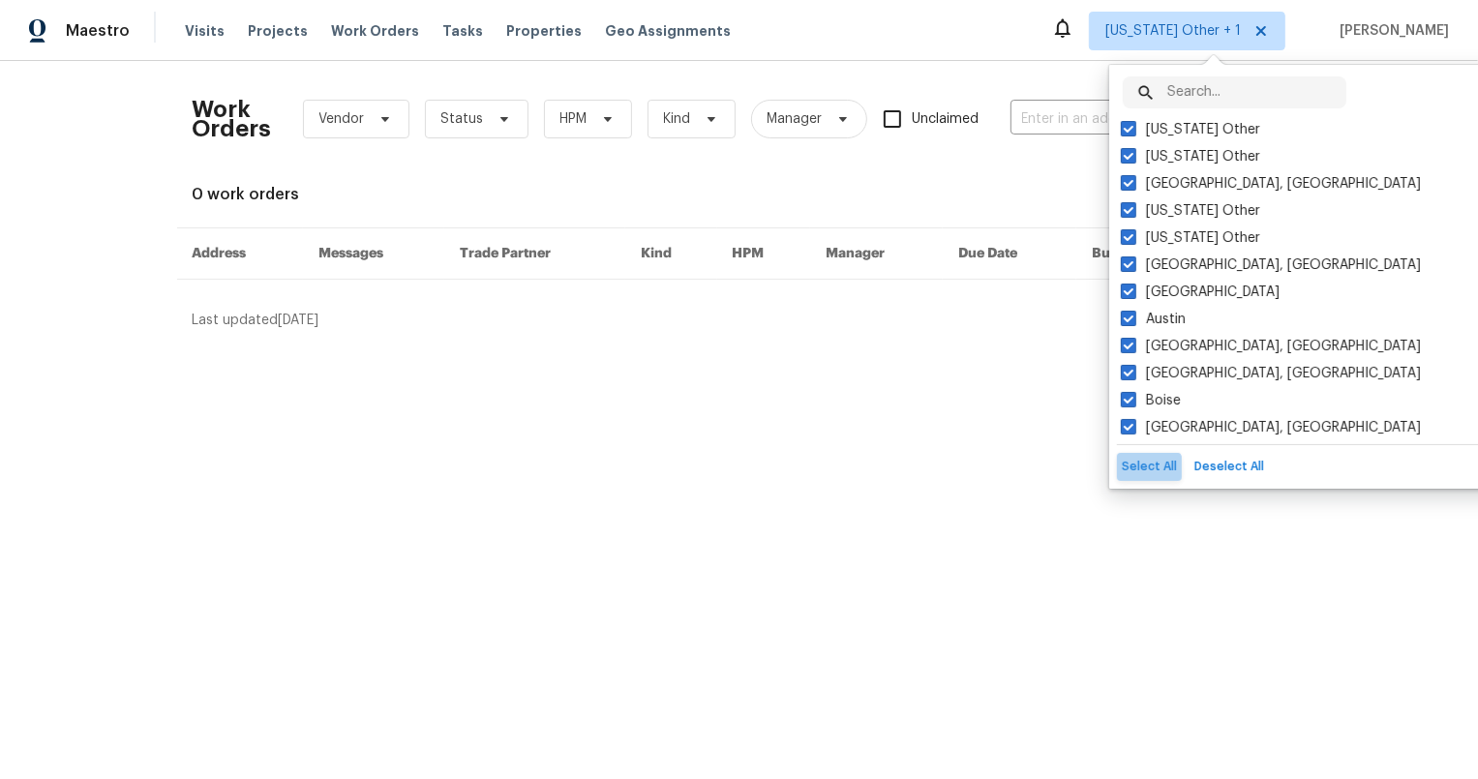
checkbox input "true"
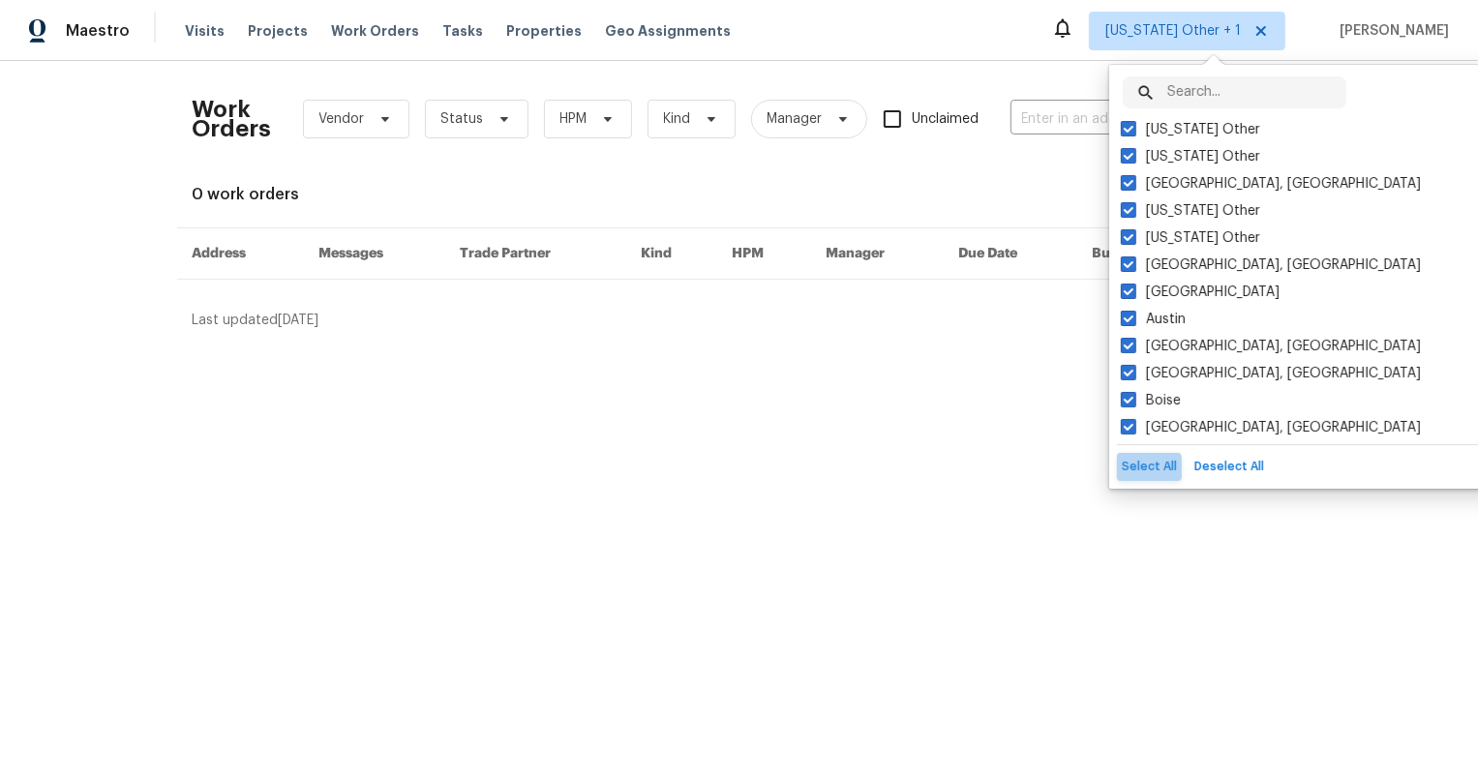
checkbox input "true"
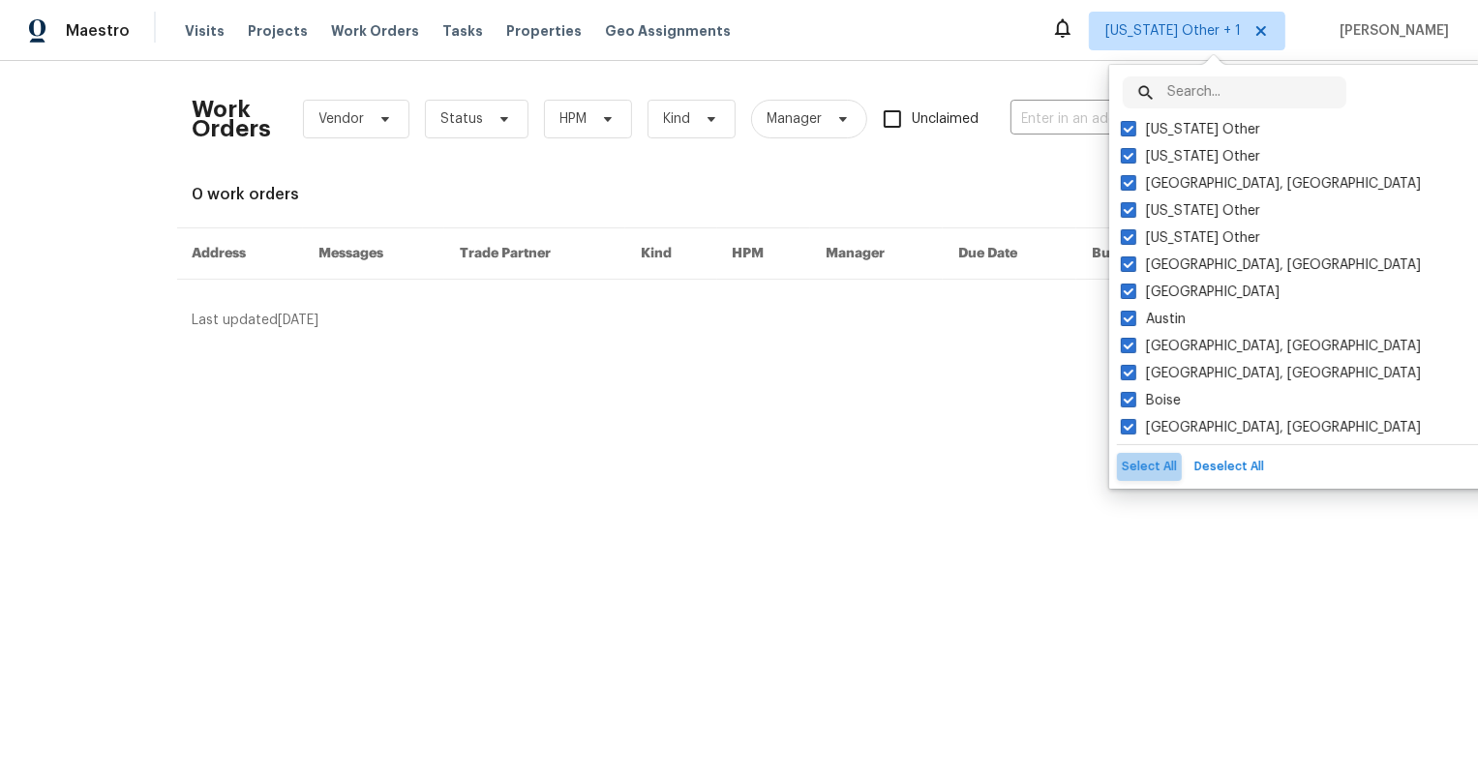
checkbox input "true"
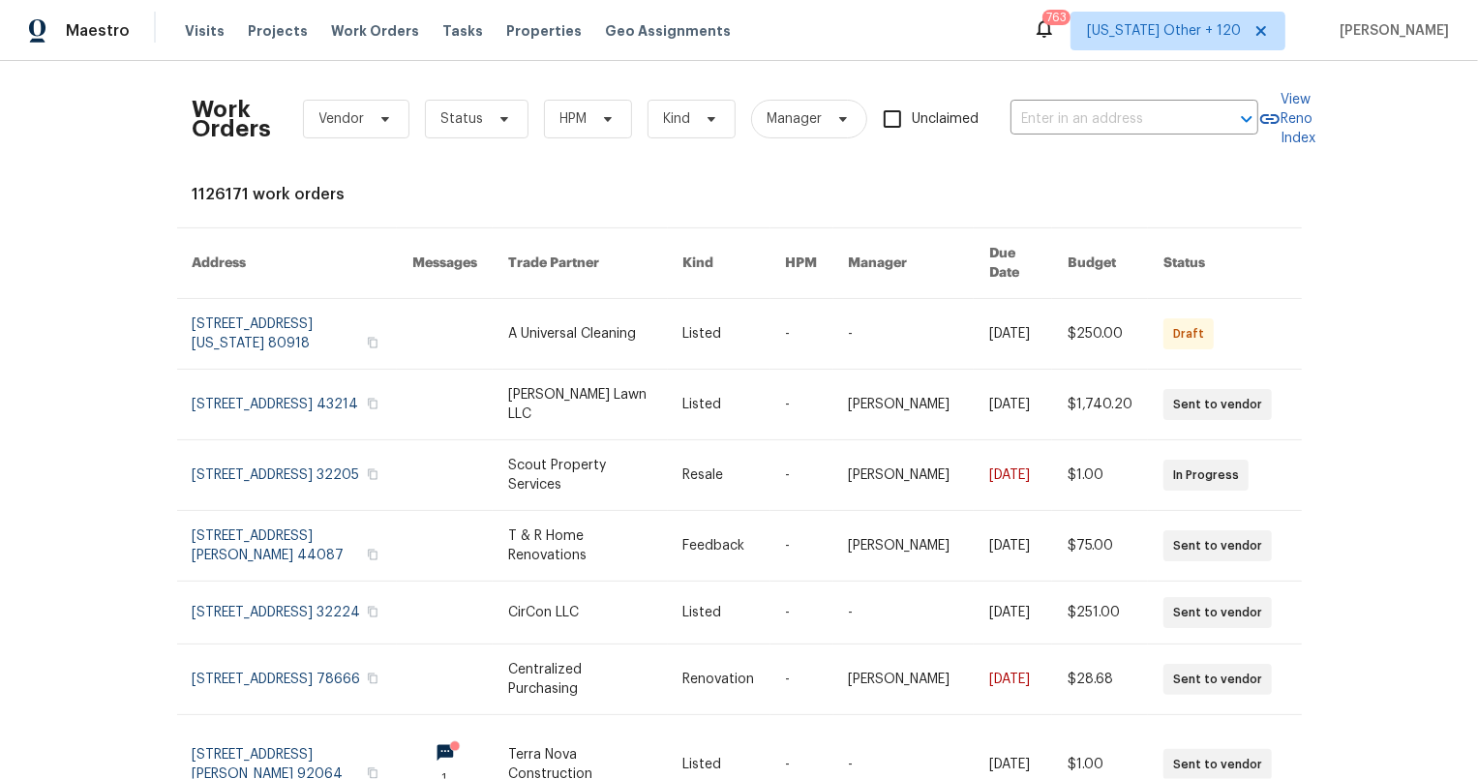
click at [711, 175] on div "Work Orders Vendor Status HPM Kind Manager Unclaimed ​ View Reno Index 1126171 …" at bounding box center [740, 604] width 1094 height 1056
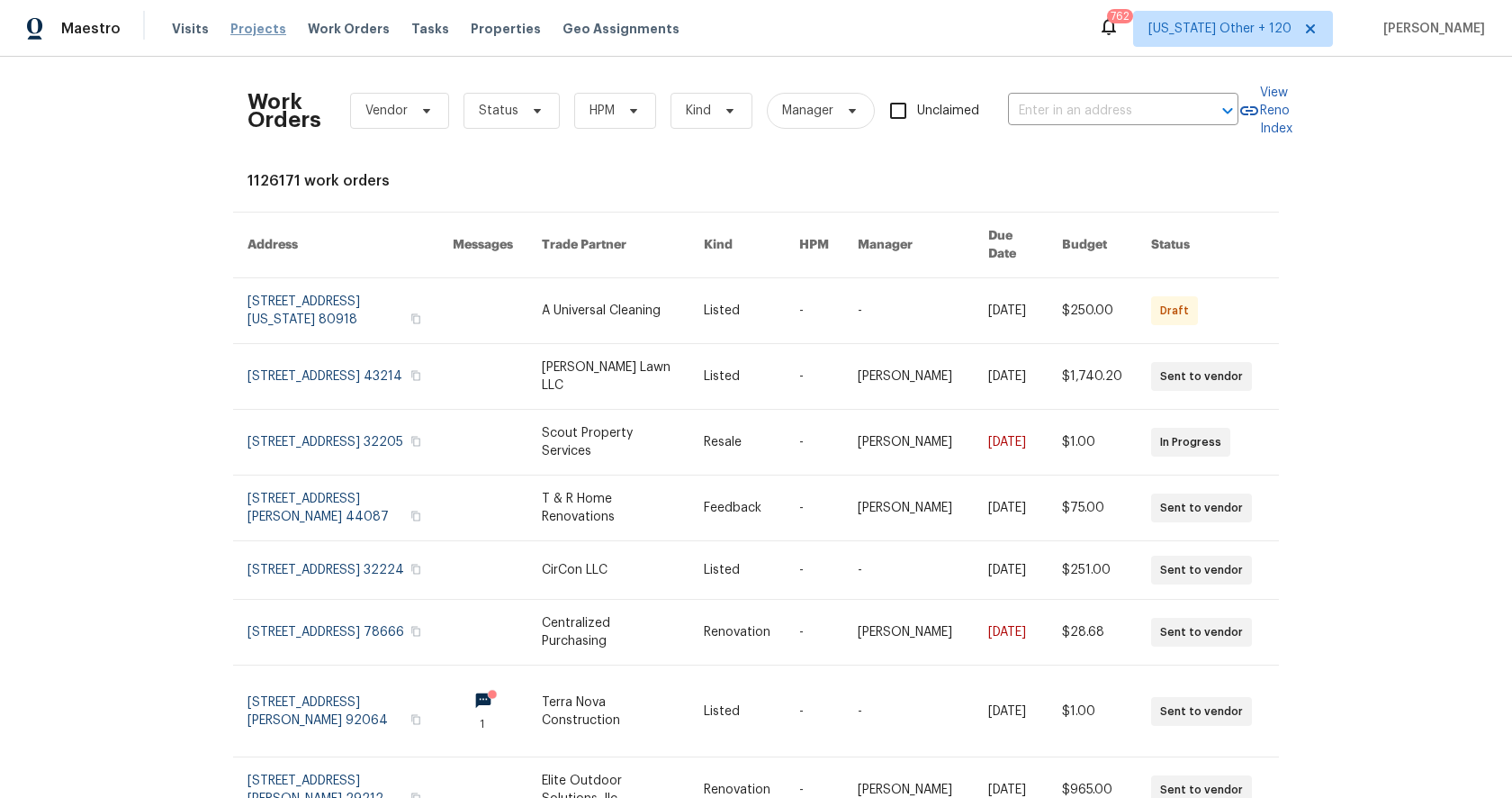
click at [234, 25] on span "Projects" at bounding box center [259, 28] width 56 height 18
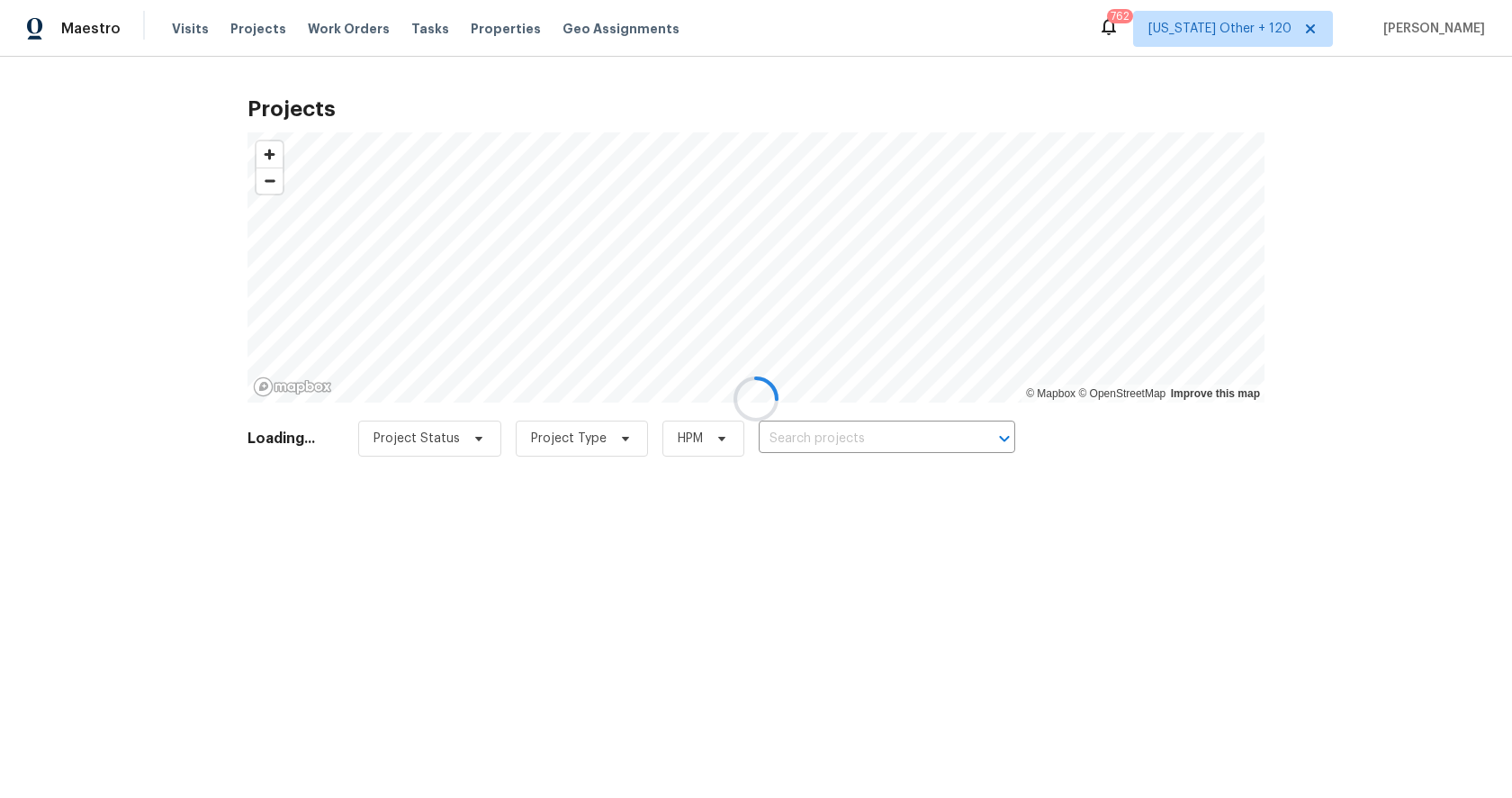
click at [409, 30] on div at bounding box center [756, 399] width 1512 height 798
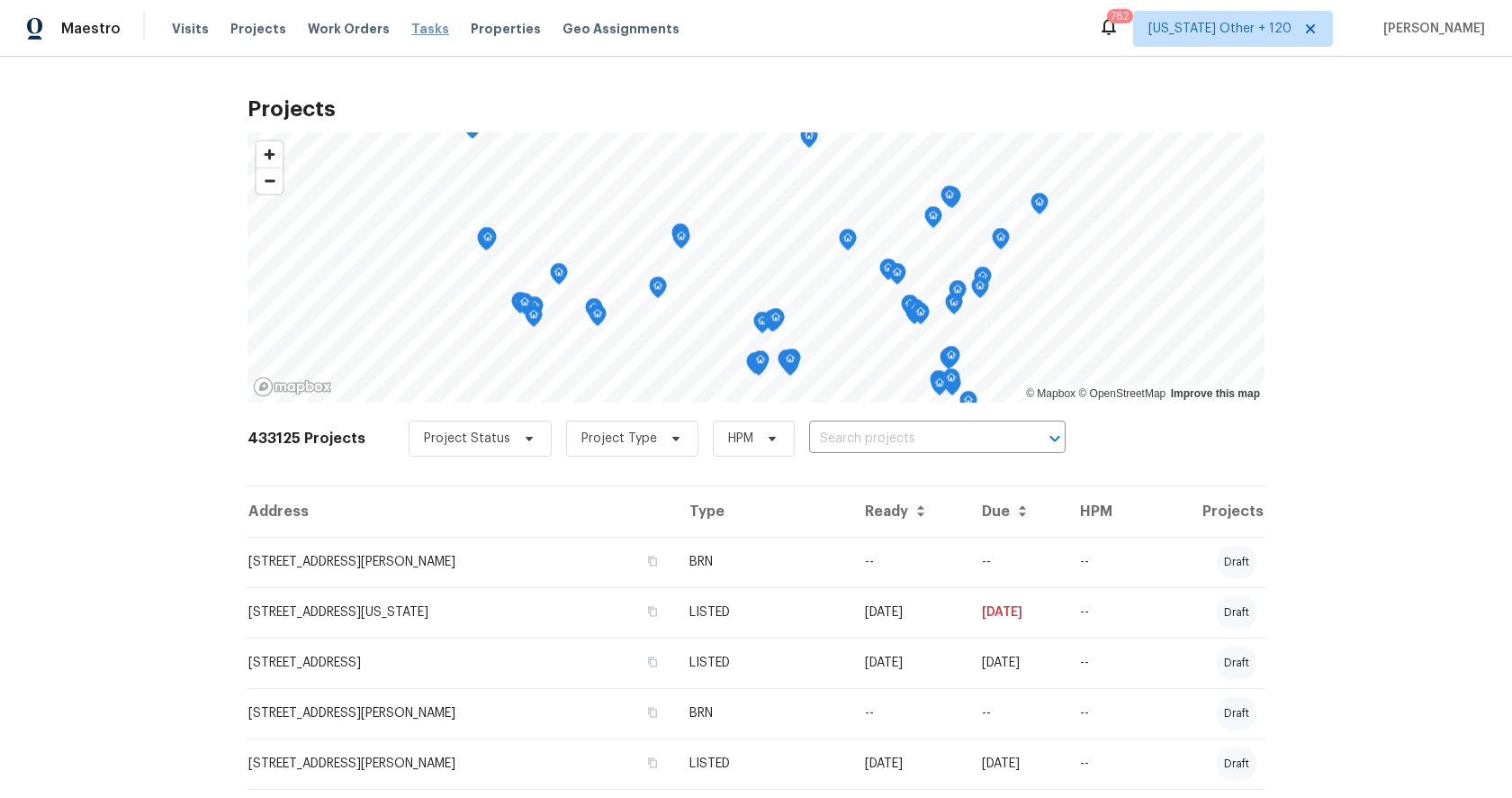
click at [411, 26] on span "Tasks" at bounding box center [430, 29] width 38 height 13
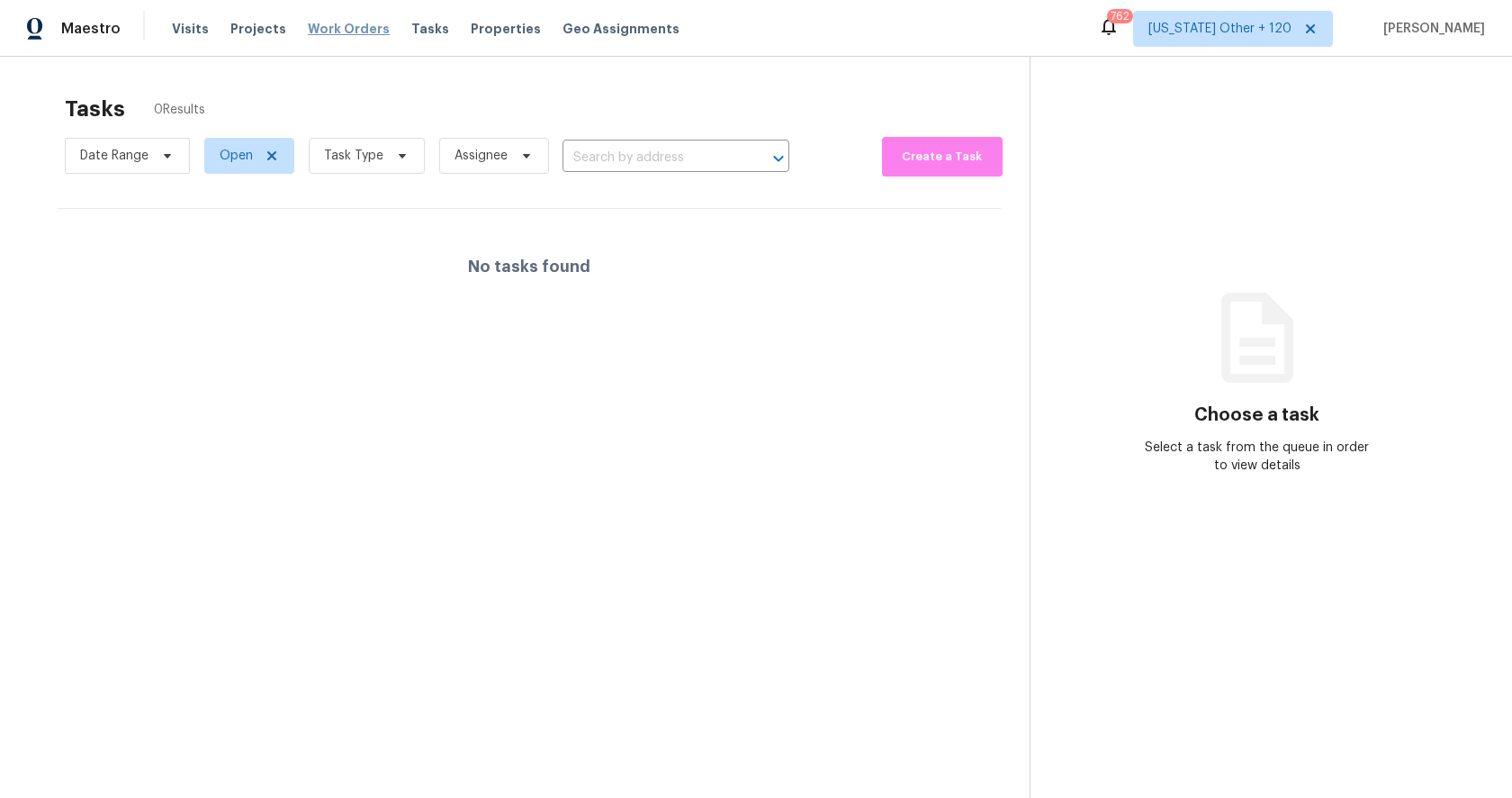
click at [318, 20] on span "Work Orders" at bounding box center [349, 28] width 82 height 18
